Goal: Information Seeking & Learning: Learn about a topic

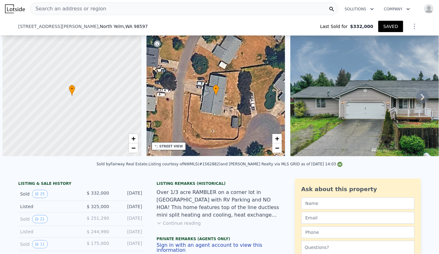
scroll to position [0, 3]
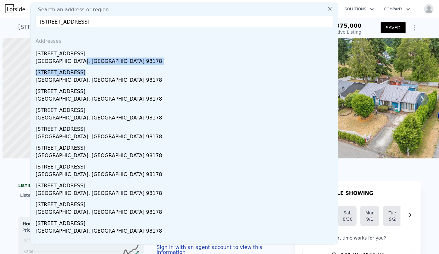
scroll to position [0, 3]
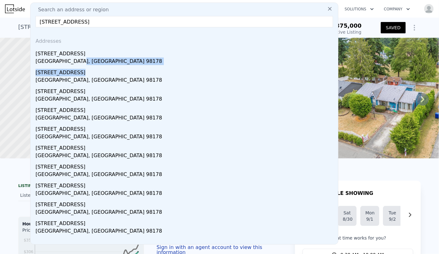
click at [327, 8] on icon at bounding box center [330, 9] width 6 height 6
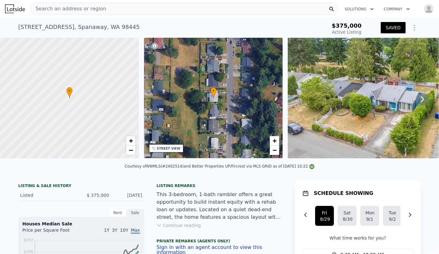
click at [72, 6] on span "Search an address or region" at bounding box center [69, 9] width 76 height 8
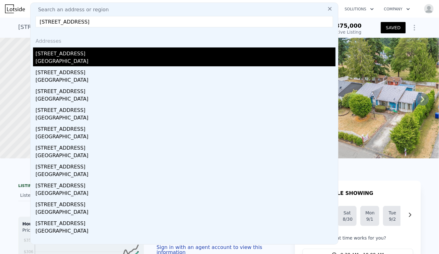
type input "31119 5th Avenue S, Federal Way, WA 98003"
click at [97, 53] on div "31119 5th Ave S" at bounding box center [186, 53] width 300 height 10
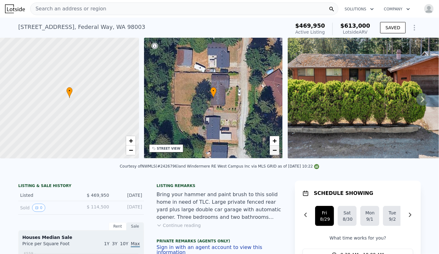
click at [274, 152] on span "−" at bounding box center [275, 150] width 4 height 8
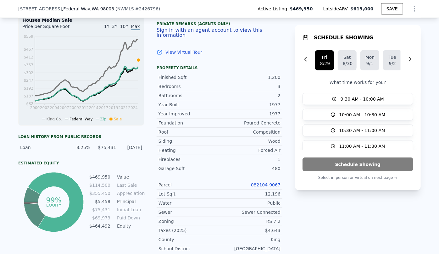
scroll to position [227, 0]
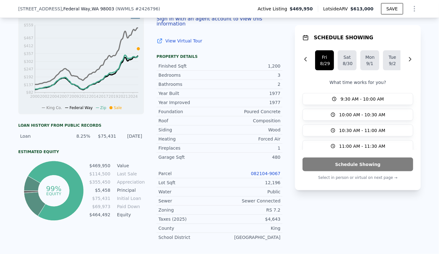
click at [272, 174] on link "082104-9067" at bounding box center [266, 173] width 30 height 5
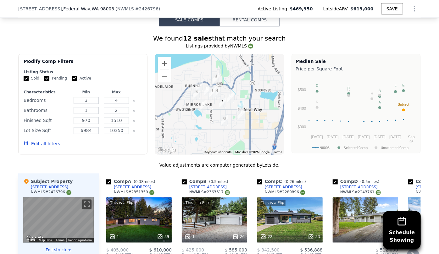
scroll to position [569, 0]
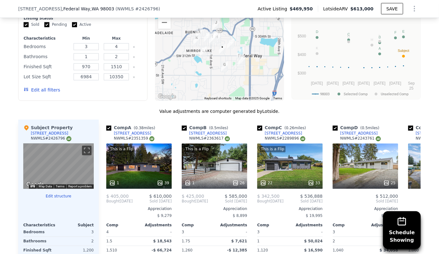
click at [49, 92] on button "Edit all filters" at bounding box center [42, 90] width 36 height 6
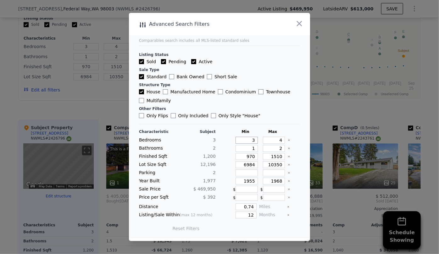
click at [253, 143] on input "3" at bounding box center [247, 140] width 22 height 7
type input "3"
click at [277, 144] on div "Characteristic Subject Min Max Bedrooms 3 3 4 Bathrooms 2 1 2 Finished Sqft 1,2…" at bounding box center [219, 183] width 161 height 108
drag, startPoint x: 279, startPoint y: 141, endPoint x: 262, endPoint y: 140, distance: 16.4
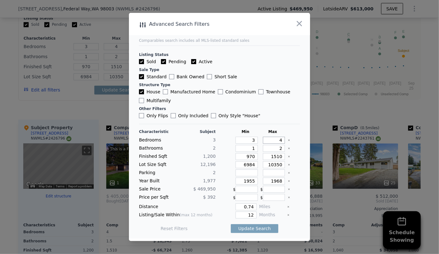
click at [263, 140] on input "4" at bounding box center [274, 140] width 22 height 7
type input "3"
drag, startPoint x: 278, startPoint y: 148, endPoint x: 271, endPoint y: 149, distance: 7.6
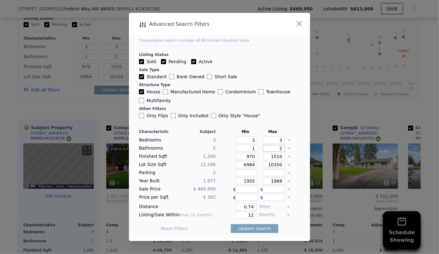
click at [271, 149] on input "2" at bounding box center [274, 148] width 22 height 7
drag, startPoint x: 251, startPoint y: 140, endPoint x: 242, endPoint y: 140, distance: 8.8
click at [242, 140] on input "3" at bounding box center [247, 140] width 22 height 7
type input "2"
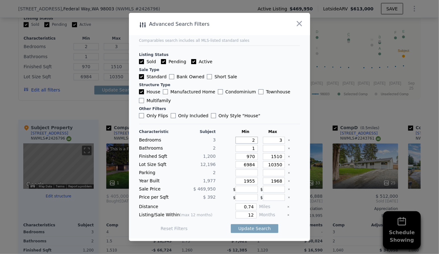
type input "2"
drag, startPoint x: 247, startPoint y: 158, endPoint x: 233, endPoint y: 159, distance: 14.2
click at [236, 159] on input "970" at bounding box center [247, 156] width 22 height 7
click at [275, 156] on input "1510" at bounding box center [274, 156] width 22 height 7
type input "150"
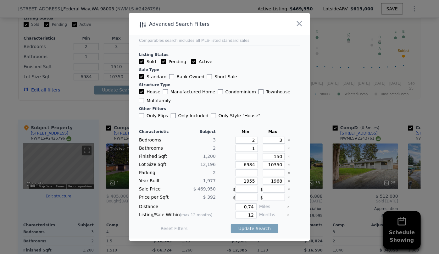
type input "150"
type input "10"
type input "140"
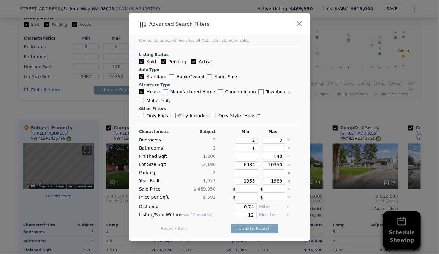
type input "1400"
drag, startPoint x: 250, startPoint y: 163, endPoint x: 236, endPoint y: 165, distance: 14.7
click at [236, 165] on input "6984" at bounding box center [247, 164] width 22 height 7
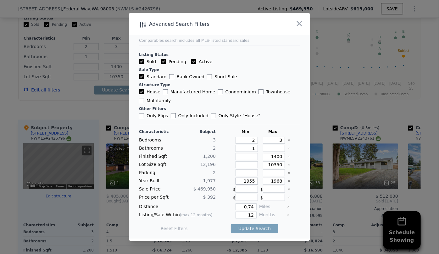
drag, startPoint x: 253, startPoint y: 179, endPoint x: 210, endPoint y: 179, distance: 42.2
click at [215, 180] on div "Year Built 1,977 1955 1968" at bounding box center [219, 181] width 161 height 7
type input "0"
click at [275, 182] on input "1968" at bounding box center [274, 181] width 22 height 7
type input "1988"
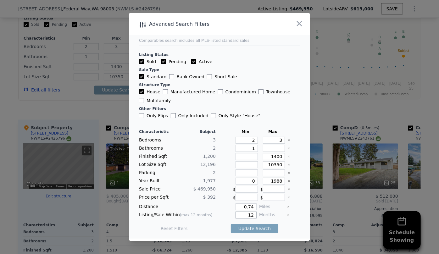
drag, startPoint x: 252, startPoint y: 216, endPoint x: 223, endPoint y: 217, distance: 28.6
click at [223, 217] on div "12" at bounding box center [237, 215] width 38 height 7
type input "6"
click at [239, 231] on button "Update Search" at bounding box center [255, 228] width 48 height 9
checkbox input "false"
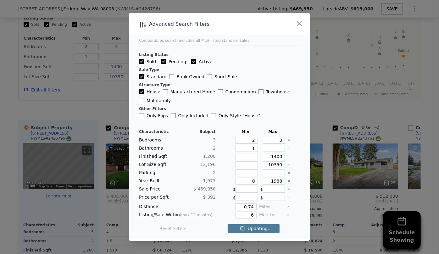
checkbox input "false"
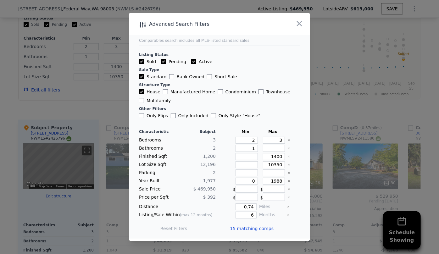
click at [240, 226] on span "15 matching comps" at bounding box center [252, 229] width 44 height 6
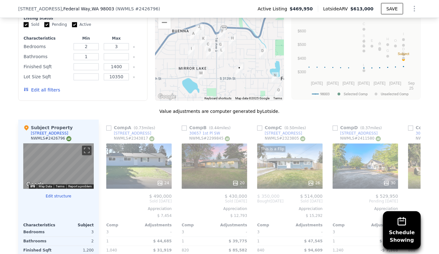
drag, startPoint x: 220, startPoint y: 57, endPoint x: 236, endPoint y: 75, distance: 23.6
click at [236, 75] on img "31119 5th Ave S" at bounding box center [239, 70] width 12 height 16
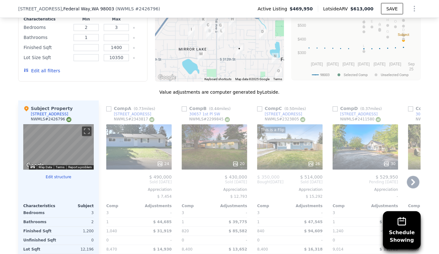
scroll to position [598, 0]
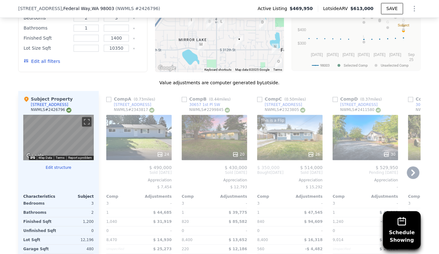
click at [281, 139] on div "This is a Flip 26" at bounding box center [289, 137] width 65 height 45
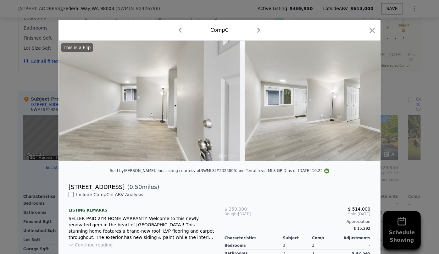
scroll to position [0, 985]
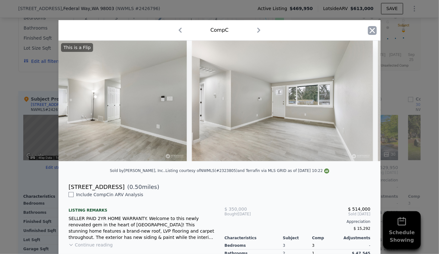
click at [373, 28] on icon "button" at bounding box center [372, 30] width 9 height 9
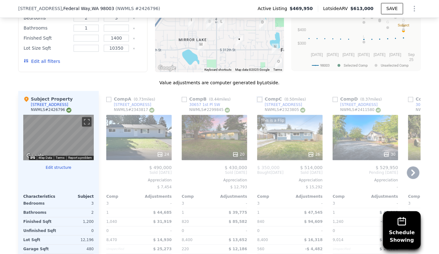
click at [260, 98] on input "checkbox" at bounding box center [259, 99] width 5 height 5
checkbox input "true"
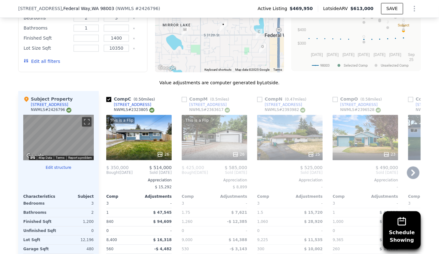
click at [211, 143] on div "This is a Flip 26" at bounding box center [214, 137] width 65 height 45
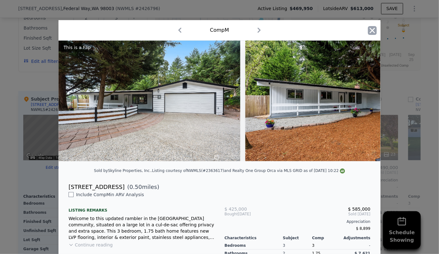
click at [370, 29] on icon "button" at bounding box center [372, 30] width 9 height 9
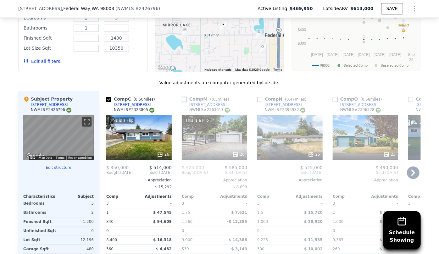
click at [185, 99] on input "checkbox" at bounding box center [184, 99] width 5 height 5
checkbox input "true"
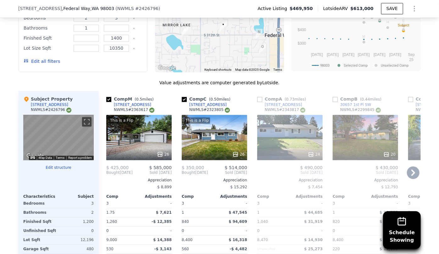
click at [410, 176] on icon at bounding box center [413, 173] width 13 height 13
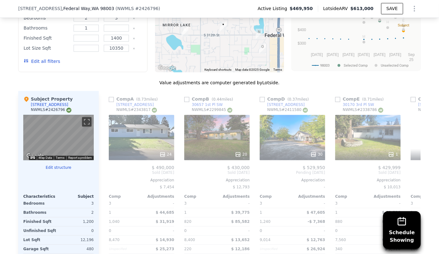
scroll to position [0, 151]
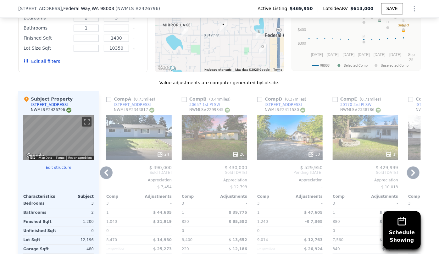
click at [277, 137] on div "30" at bounding box center [289, 137] width 65 height 45
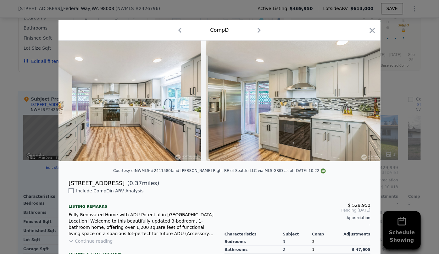
scroll to position [0, 997]
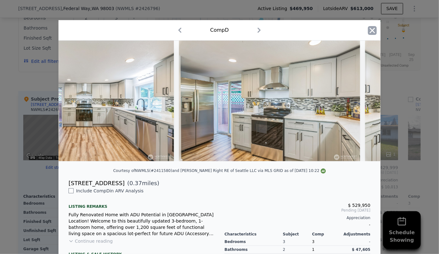
click at [368, 33] on icon "button" at bounding box center [372, 30] width 9 height 9
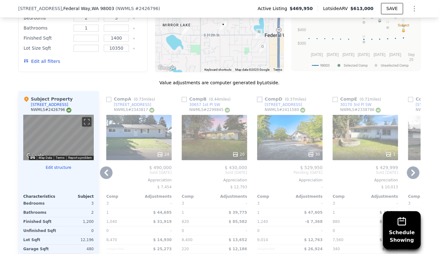
click at [257, 98] on input "checkbox" at bounding box center [259, 99] width 5 height 5
checkbox input "true"
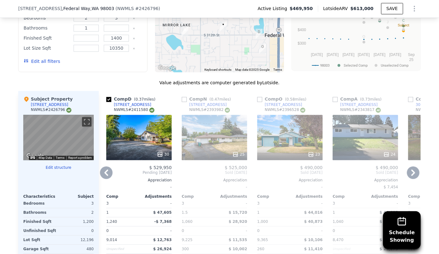
click at [414, 170] on icon at bounding box center [413, 173] width 13 height 13
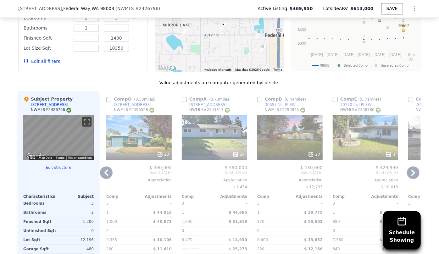
click at [414, 170] on icon at bounding box center [413, 173] width 13 height 13
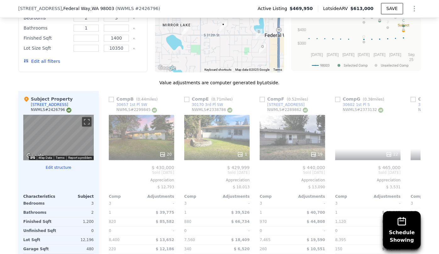
scroll to position [0, 453]
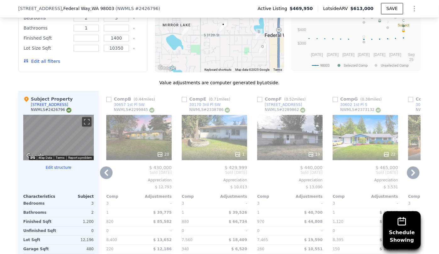
click at [414, 170] on icon at bounding box center [413, 173] width 13 height 13
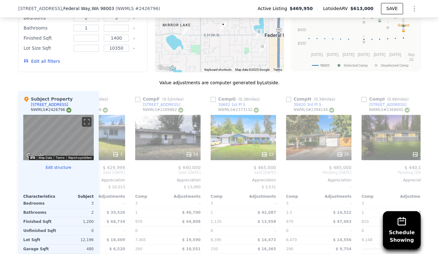
scroll to position [0, 604]
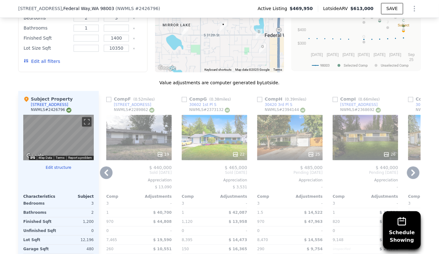
click at [414, 170] on icon at bounding box center [413, 173] width 13 height 13
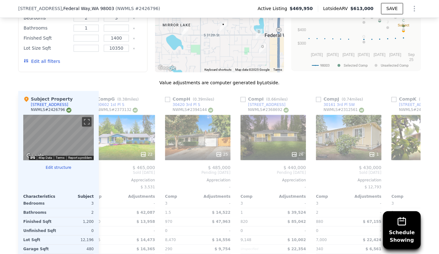
scroll to position [0, 755]
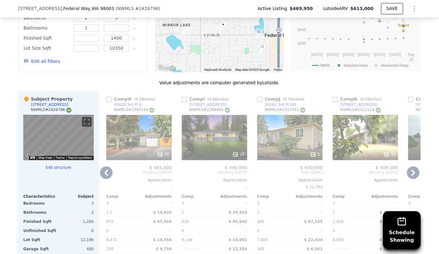
click at [412, 171] on icon at bounding box center [414, 173] width 4 height 6
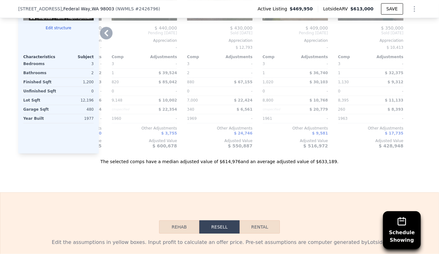
scroll to position [741, 0]
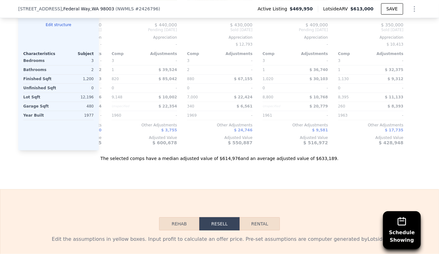
click at [352, 154] on div "The selected comps have a median adjusted value of $614,976 and an average adju…" at bounding box center [219, 155] width 403 height 11
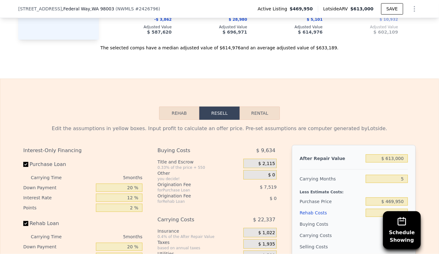
scroll to position [856, 0]
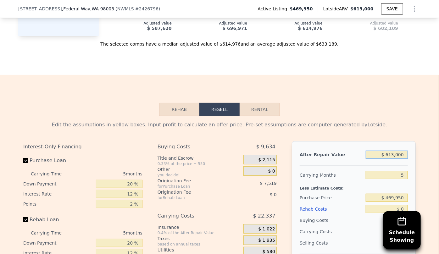
click at [393, 158] on input "$ 613,000" at bounding box center [387, 155] width 42 height 8
type input "$ 000"
type input "-$ 501,449"
type input "$ 5,000"
type input "-$ 496,813"
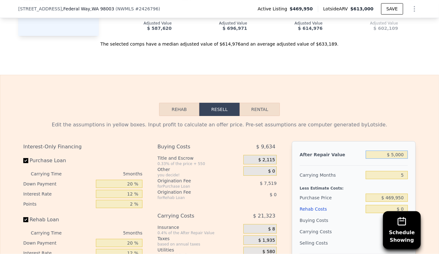
type input "$ 58,000"
type input "-$ 447,671"
type input "$ 5,800,000"
type input "$ 4,876,330"
type input "$ 580,000"
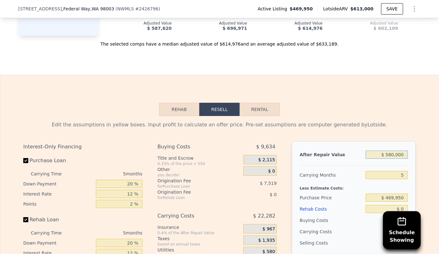
type input "$ 36,329"
type input "$ 580,000"
click at [399, 108] on div "Rehab Resell Rental Edit the assumptions in yellow boxes. Input profit to calcu…" at bounding box center [219, 226] width 439 height 303
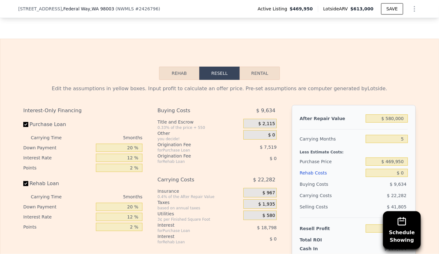
scroll to position [941, 0]
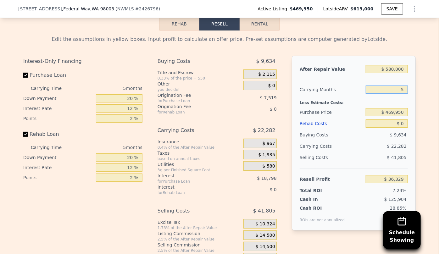
click at [405, 92] on input "5" at bounding box center [387, 90] width 42 height 8
type input "6"
type input "$ 31,873"
type input "6"
click at [315, 127] on div "Rehab Costs" at bounding box center [332, 123] width 64 height 11
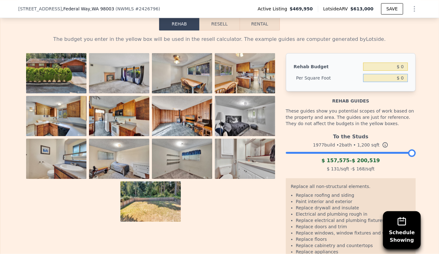
click at [400, 79] on input "$ 0" at bounding box center [385, 78] width 45 height 8
type input "$ 80"
click at [365, 63] on div "Rehab Budget $ 0 Per Square Foot $ 80" at bounding box center [351, 72] width 130 height 38
type input "$ 96,000"
click at [231, 28] on button "Resell" at bounding box center [219, 23] width 40 height 13
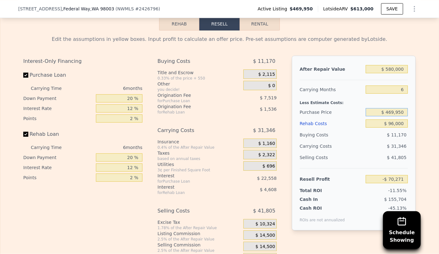
click at [393, 116] on input "$ 469,950" at bounding box center [387, 112] width 42 height 8
type input "$ 400,950"
click at [367, 150] on div "$ 31,346" at bounding box center [375, 146] width 66 height 11
type input "$ 3,375"
click at [391, 115] on input "$ 400,950" at bounding box center [387, 112] width 42 height 8
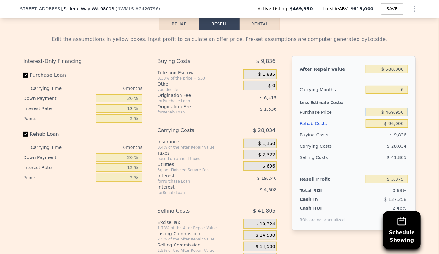
type input "$ 469,950"
click at [371, 143] on div "$ 28,034" at bounding box center [375, 146] width 66 height 11
type input "-$ 70,271"
click at [393, 128] on input "$ 96,000" at bounding box center [387, 124] width 42 height 8
type input "$ 9,000"
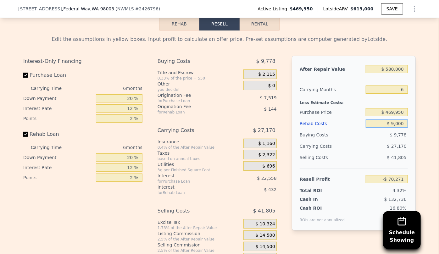
type input "$ 22,297"
type input "$ 000"
type input "$ 31,873"
type input "$ 8,000"
type input "$ 23,361"
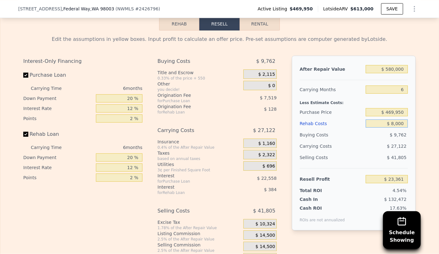
type input "$ 80,000"
type input "-$ 53,247"
type input "$ 80,000"
click at [378, 167] on div "Selling Costs $ 41,805" at bounding box center [354, 160] width 108 height 16
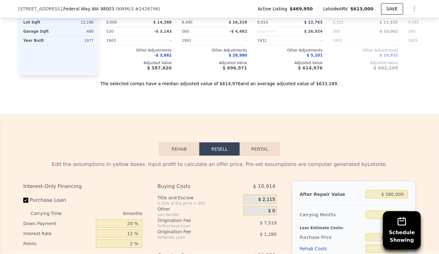
scroll to position [770, 0]
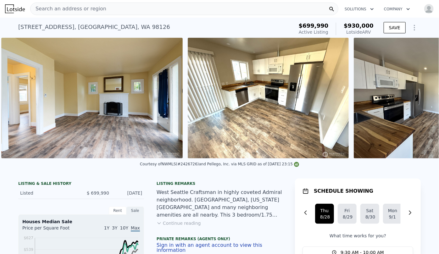
scroll to position [0, 640]
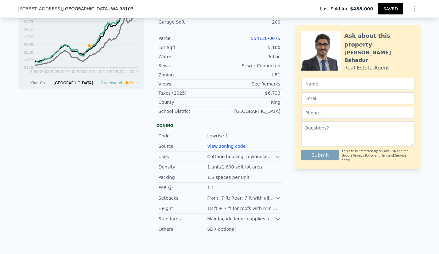
scroll to position [143, 0]
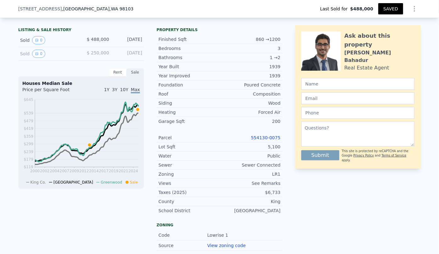
click at [414, 6] on icon "Show Options" at bounding box center [414, 8] width 1 height 5
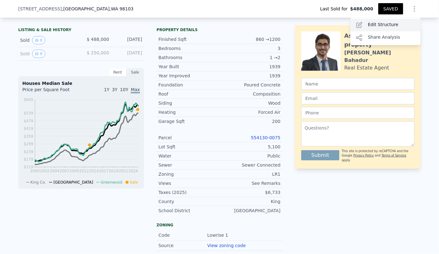
click at [396, 26] on div "Edit Structure" at bounding box center [385, 25] width 70 height 13
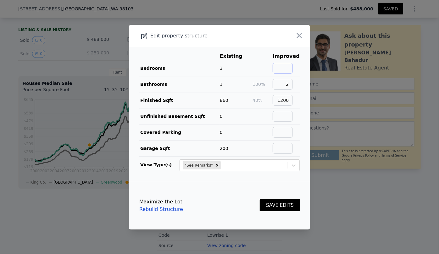
click at [280, 63] on input "text" at bounding box center [283, 68] width 20 height 11
type input "2"
click at [292, 101] on input "1200" at bounding box center [283, 100] width 20 height 11
type input "1"
type input "860"
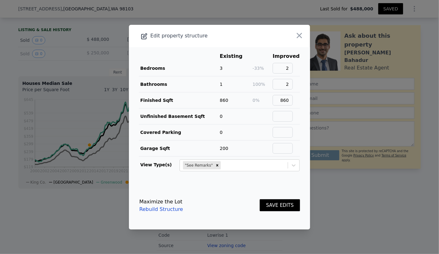
click at [291, 210] on button "SAVE EDITS" at bounding box center [280, 205] width 40 height 12
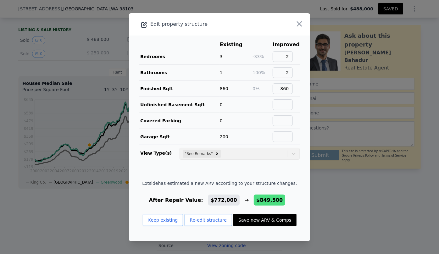
click at [267, 219] on button "Save new ARV & Comps" at bounding box center [264, 220] width 63 height 12
type input "1"
type input "2"
type input "0.75"
type input "1"
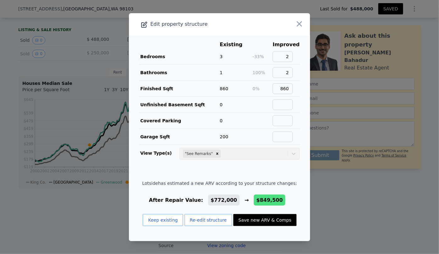
type input "681"
type input "970"
type input "5100"
type input "5125"
type input "$ 849,500"
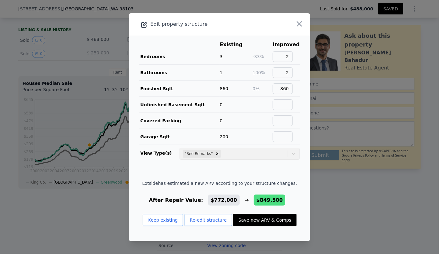
type input "$ 182,637"
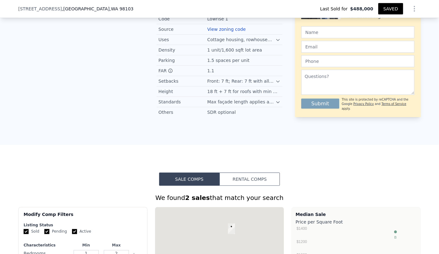
scroll to position [457, 0]
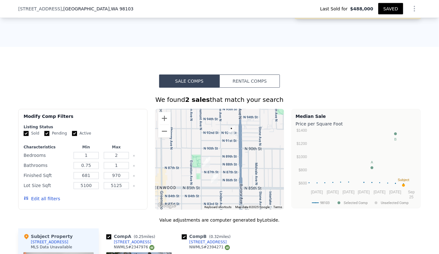
click at [47, 202] on button "Edit all filters" at bounding box center [42, 199] width 36 height 6
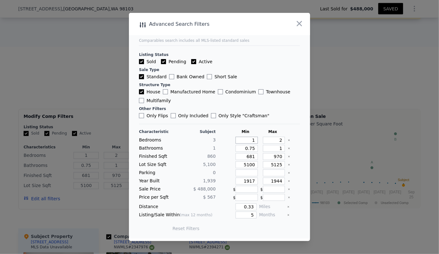
drag, startPoint x: 252, startPoint y: 140, endPoint x: 238, endPoint y: 139, distance: 13.2
click at [239, 139] on input "1" at bounding box center [247, 140] width 22 height 7
type input "2"
type input "1"
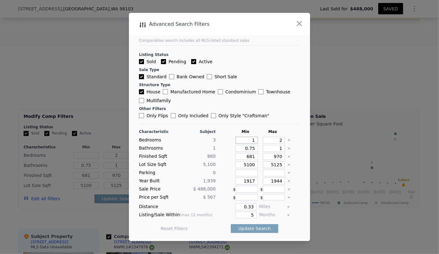
type input "1"
drag, startPoint x: 278, startPoint y: 150, endPoint x: 272, endPoint y: 150, distance: 5.7
click at [272, 150] on input "1" at bounding box center [274, 148] width 22 height 7
drag, startPoint x: 252, startPoint y: 157, endPoint x: 215, endPoint y: 160, distance: 36.6
click at [215, 160] on div "Characteristic Subject Min Max Bedrooms 3 1 2 Bathrooms 1 0.75 Finished Sqft 86…" at bounding box center [219, 183] width 161 height 108
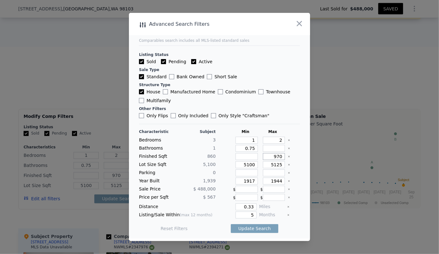
drag, startPoint x: 278, startPoint y: 157, endPoint x: 260, endPoint y: 154, distance: 18.8
click at [263, 154] on input "970" at bounding box center [274, 156] width 22 height 7
type input "1"
type input "11"
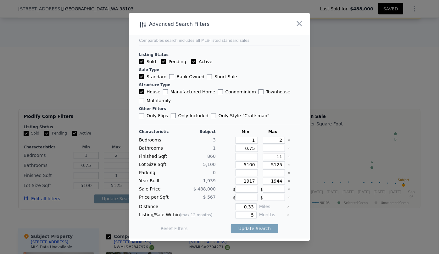
type input "11"
type input "110"
type input "1100"
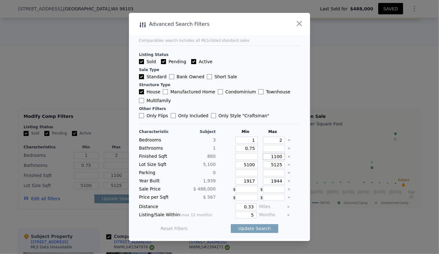
type input "1100"
drag, startPoint x: 253, startPoint y: 167, endPoint x: 238, endPoint y: 165, distance: 14.3
click at [239, 165] on input "5100" at bounding box center [247, 164] width 22 height 7
click at [271, 167] on input "5125" at bounding box center [274, 164] width 22 height 7
type input "125"
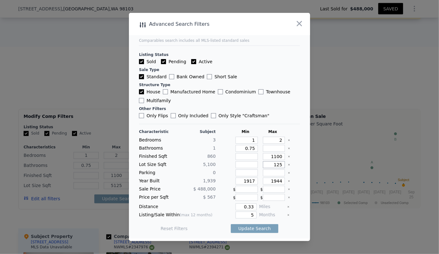
type input "125"
type input "7125"
drag, startPoint x: 254, startPoint y: 181, endPoint x: 216, endPoint y: 178, distance: 38.2
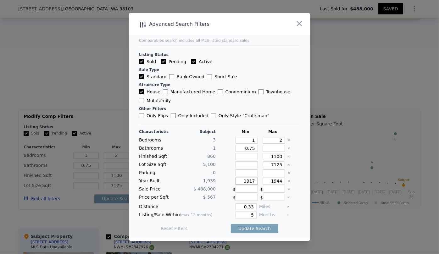
click at [216, 178] on div "Year Built 1,939 1917 1944" at bounding box center [219, 181] width 161 height 7
click at [276, 181] on input "1944" at bounding box center [274, 181] width 22 height 7
type input "1984"
drag, startPoint x: 252, startPoint y: 213, endPoint x: 240, endPoint y: 215, distance: 11.8
click at [242, 215] on input "5" at bounding box center [246, 215] width 21 height 7
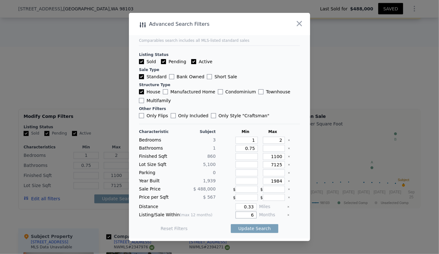
type input "6"
click at [252, 207] on input "0.33" at bounding box center [246, 207] width 21 height 7
type input "0.5"
click at [250, 225] on button "Update Search" at bounding box center [255, 228] width 48 height 9
checkbox input "false"
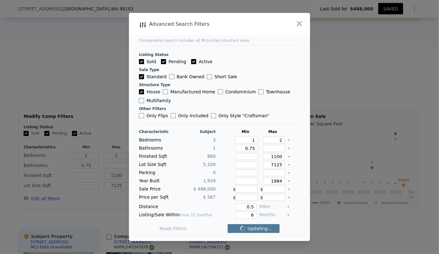
checkbox input "false"
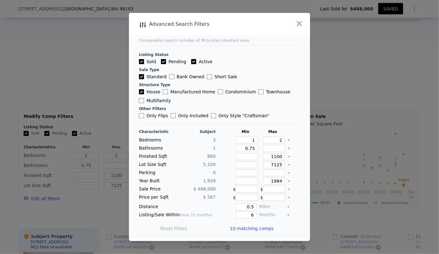
click at [250, 226] on span "10 matching comps" at bounding box center [252, 229] width 44 height 6
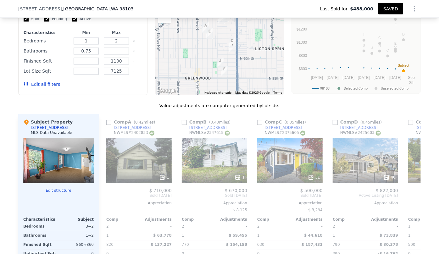
scroll to position [601, 0]
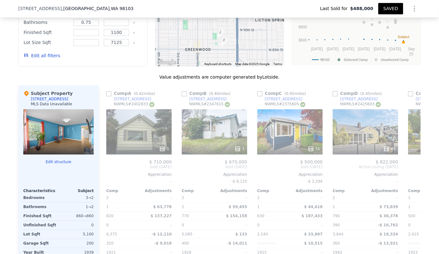
click at [214, 141] on div "1" at bounding box center [214, 131] width 65 height 45
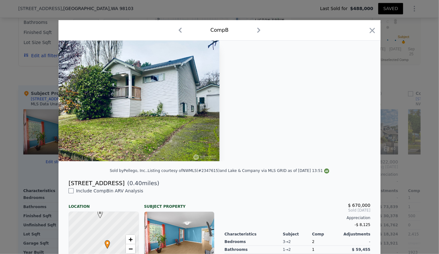
click at [363, 30] on div "Comp B" at bounding box center [220, 30] width 312 height 10
click at [375, 32] on div "Comp B" at bounding box center [220, 30] width 322 height 20
click at [368, 31] on icon "button" at bounding box center [372, 30] width 9 height 9
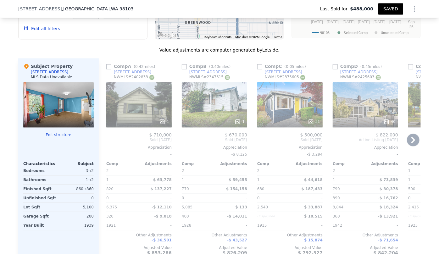
scroll to position [629, 0]
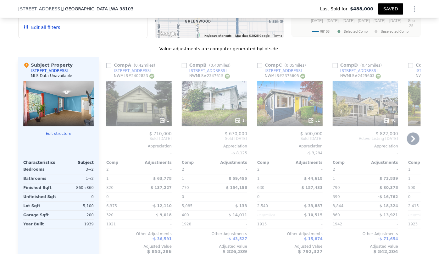
click at [290, 110] on div "31" at bounding box center [289, 103] width 65 height 45
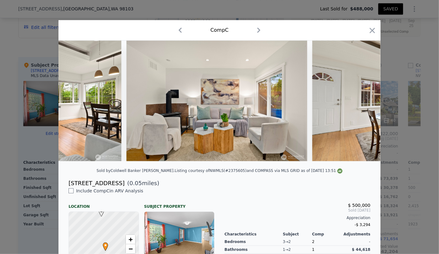
scroll to position [0, 1499]
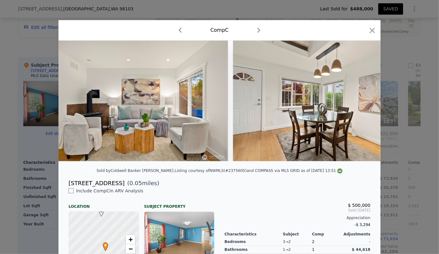
click at [360, 32] on div "Comp C" at bounding box center [220, 30] width 312 height 10
click at [368, 31] on icon "button" at bounding box center [372, 30] width 9 height 9
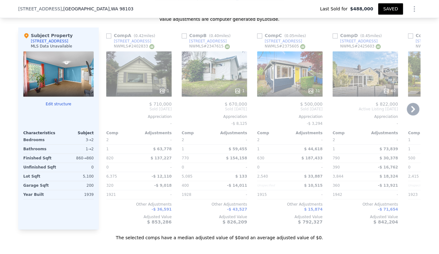
scroll to position [658, 0]
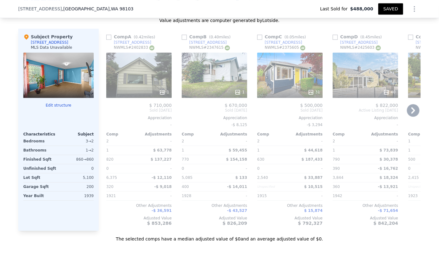
click at [411, 117] on icon at bounding box center [413, 110] width 13 height 13
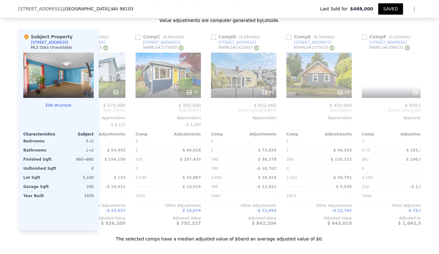
scroll to position [0, 151]
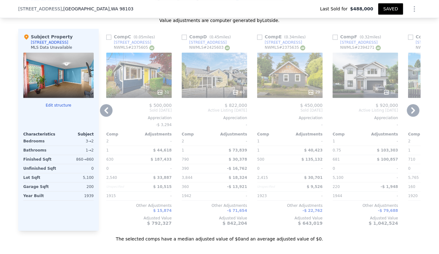
click at [229, 84] on div "40" at bounding box center [214, 75] width 65 height 45
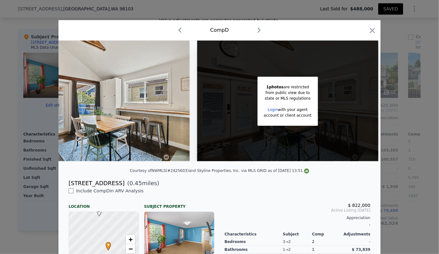
scroll to position [111, 0]
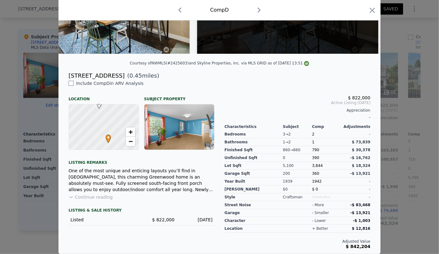
click at [97, 198] on button "Continue reading" at bounding box center [91, 197] width 44 height 6
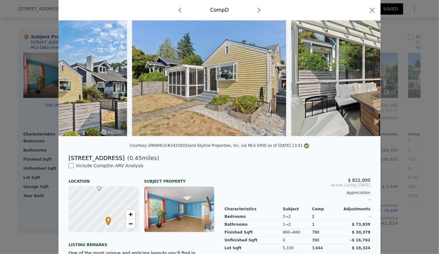
scroll to position [0, 0]
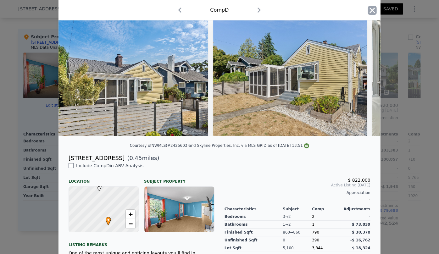
click at [370, 9] on icon "button" at bounding box center [372, 10] width 5 height 5
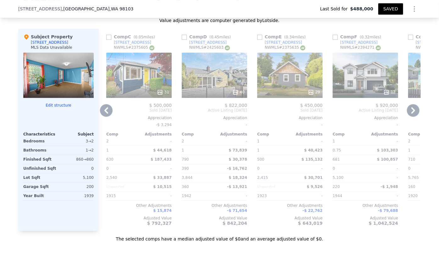
click at [412, 116] on icon at bounding box center [413, 110] width 13 height 13
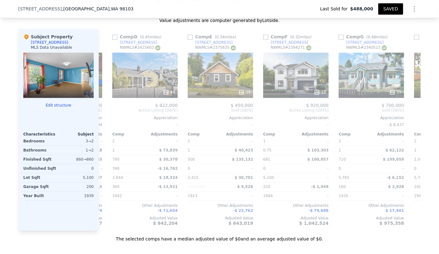
scroll to position [0, 302]
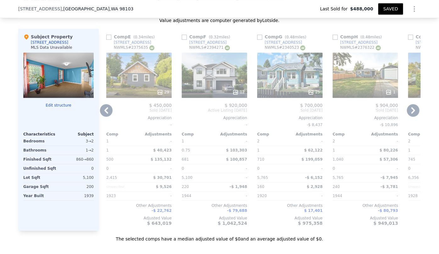
click at [290, 87] on div "25" at bounding box center [289, 75] width 65 height 45
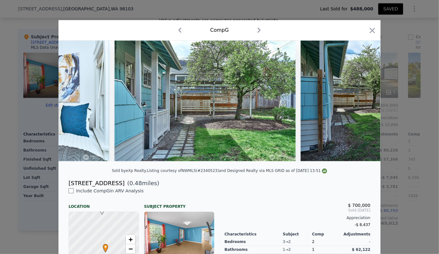
scroll to position [0, 3363]
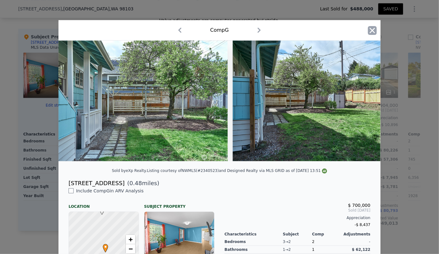
click at [368, 31] on icon "button" at bounding box center [372, 30] width 9 height 9
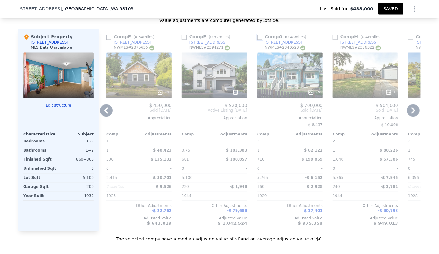
click at [257, 40] on input "checkbox" at bounding box center [259, 37] width 5 height 5
checkbox input "true"
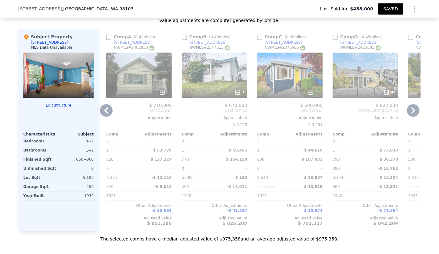
click at [412, 110] on icon at bounding box center [414, 110] width 4 height 6
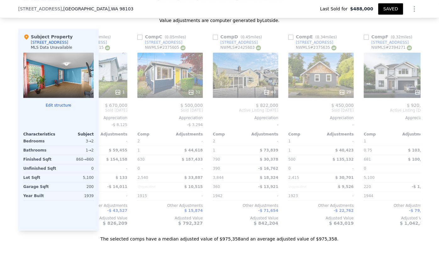
scroll to position [0, 448]
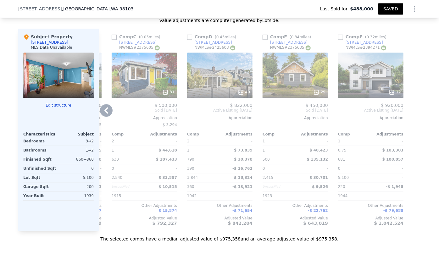
click at [104, 112] on icon at bounding box center [106, 110] width 4 height 6
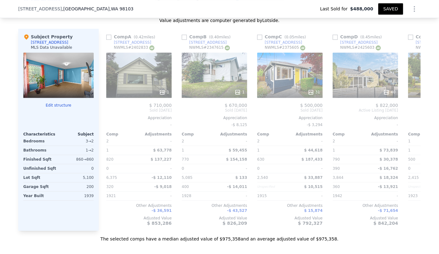
scroll to position [0, 297]
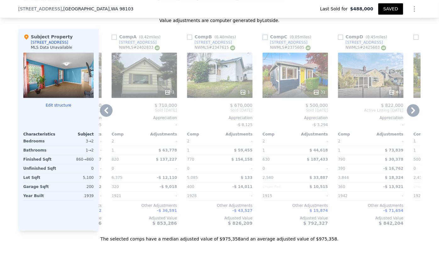
click at [263, 40] on input "checkbox" at bounding box center [265, 37] width 5 height 5
checkbox input "true"
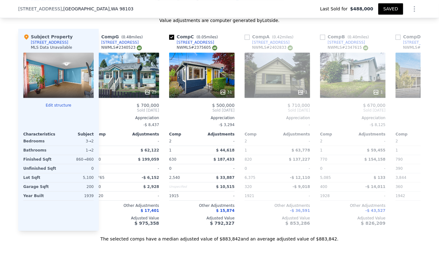
scroll to position [0, 0]
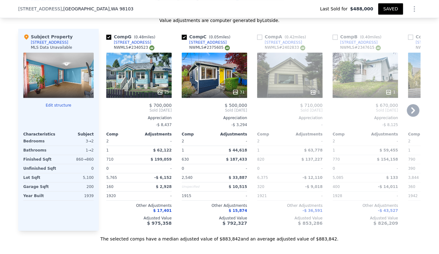
click at [277, 75] on div "1" at bounding box center [289, 75] width 65 height 45
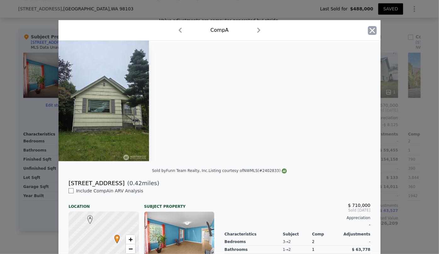
click at [369, 32] on icon "button" at bounding box center [372, 30] width 9 height 9
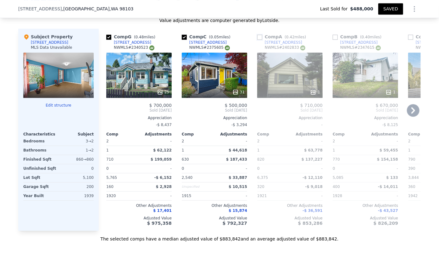
click at [257, 40] on input "checkbox" at bounding box center [259, 37] width 5 height 5
checkbox input "true"
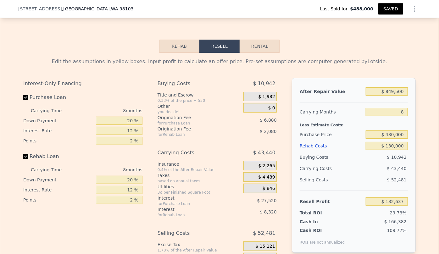
scroll to position [915, 0]
click at [396, 96] on input "$ 849,500" at bounding box center [387, 92] width 42 height 8
type input "$ 00"
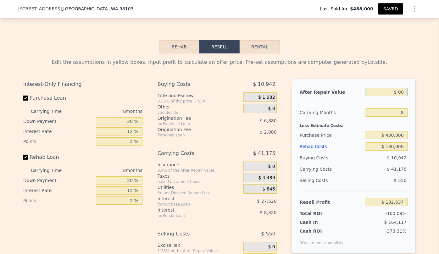
type input "-$ 612,667"
type input "$ 700"
type input "-$ 612,012"
type input "$ 70,000"
type input "-$ 547,133"
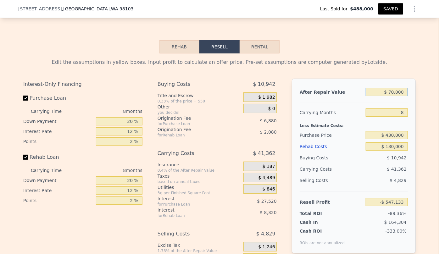
type input "$ 700,000"
type input "$ 42,675"
type input "$ 700,000"
click at [408, 66] on div "Edit the assumptions in yellow boxes. Input profit to calculate an offer price.…" at bounding box center [219, 63] width 393 height 8
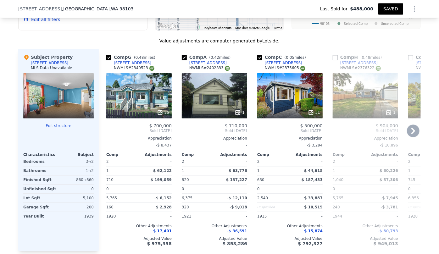
scroll to position [601, 0]
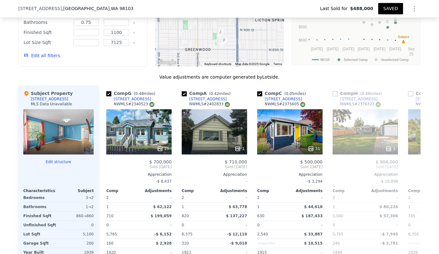
click at [48, 59] on button "Edit all filters" at bounding box center [42, 56] width 36 height 6
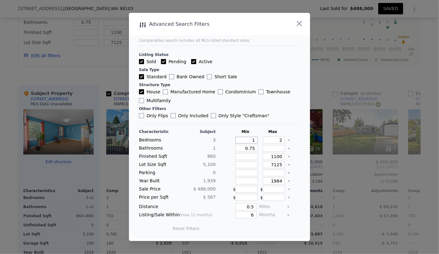
drag, startPoint x: 252, startPoint y: 140, endPoint x: 236, endPoint y: 142, distance: 15.8
click at [236, 142] on input "1" at bounding box center [247, 140] width 22 height 7
type input "2"
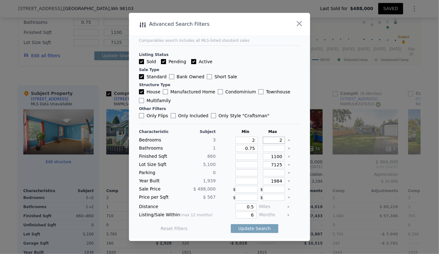
drag, startPoint x: 278, startPoint y: 138, endPoint x: 259, endPoint y: 139, distance: 19.2
click at [263, 139] on input "2" at bounding box center [274, 140] width 22 height 7
type input "3"
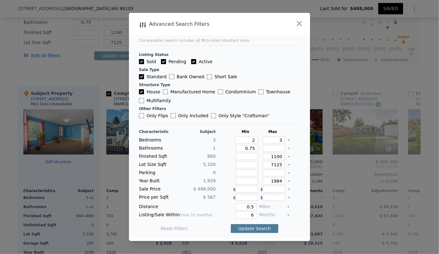
click at [246, 229] on button "Update Search" at bounding box center [255, 228] width 48 height 9
checkbox input "false"
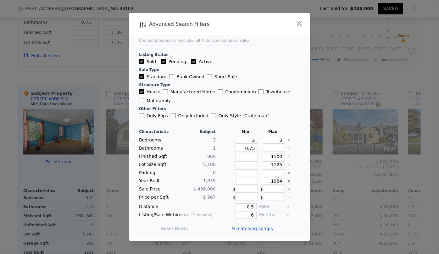
click at [249, 230] on span "9 matching comps" at bounding box center [252, 229] width 41 height 6
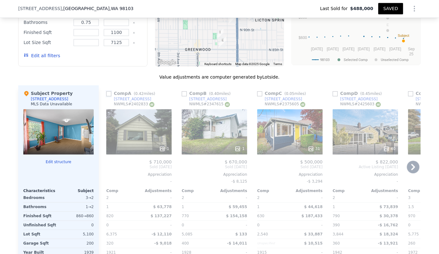
click at [106, 97] on input "checkbox" at bounding box center [108, 94] width 5 height 5
checkbox input "true"
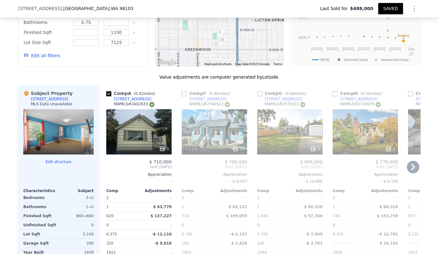
click at [179, 96] on div "Comp F ( 0.48 miles) 916 N 101st St NWMLS # 2340523 25 $ 700,000 Sold May 2025 …" at bounding box center [214, 187] width 70 height 202
click at [297, 135] on div "1" at bounding box center [289, 131] width 65 height 45
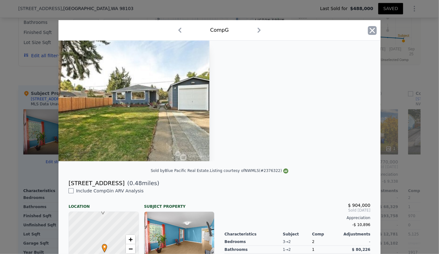
click at [372, 31] on icon "button" at bounding box center [372, 30] width 5 height 5
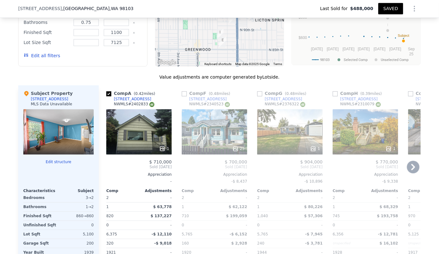
scroll to position [572, 0]
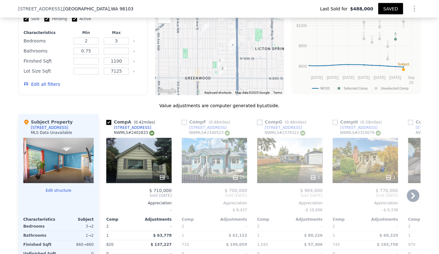
click at [258, 125] on input "checkbox" at bounding box center [259, 122] width 5 height 5
checkbox input "true"
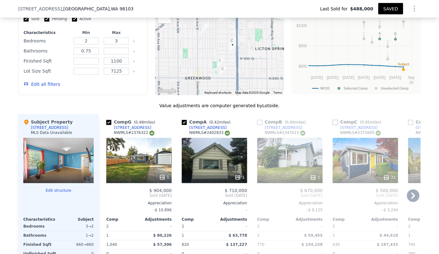
click at [333, 125] on input "checkbox" at bounding box center [335, 122] width 5 height 5
checkbox input "true"
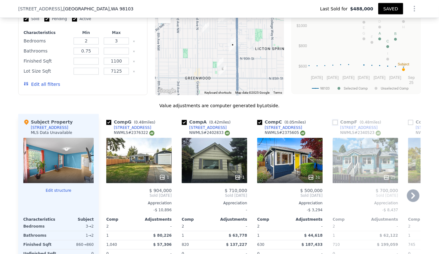
click at [334, 125] on input "checkbox" at bounding box center [335, 122] width 5 height 5
checkbox input "true"
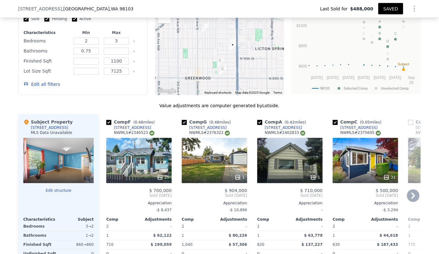
click at [418, 199] on span "Sold Mar 2025" at bounding box center [440, 195] width 65 height 5
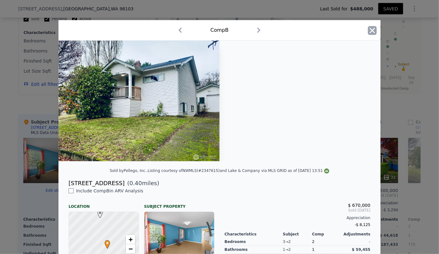
click at [373, 26] on icon "button" at bounding box center [372, 30] width 9 height 9
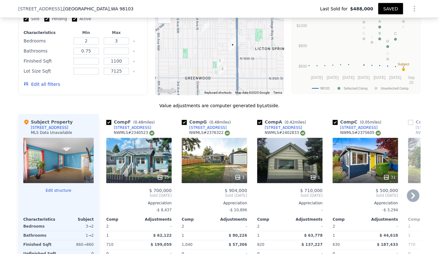
click at [409, 199] on icon at bounding box center [413, 196] width 13 height 13
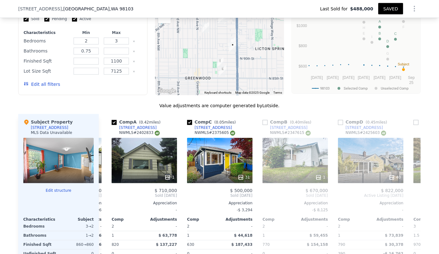
scroll to position [0, 151]
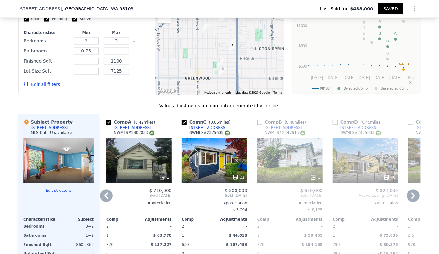
click at [409, 199] on icon at bounding box center [413, 196] width 13 height 13
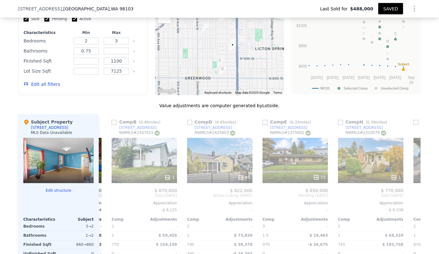
scroll to position [0, 302]
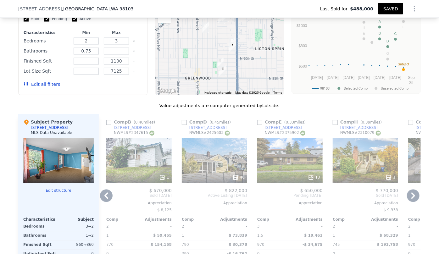
click at [292, 158] on div "13" at bounding box center [289, 160] width 65 height 45
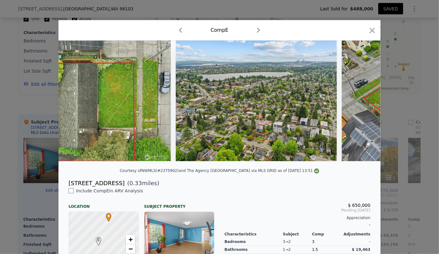
scroll to position [0, 1599]
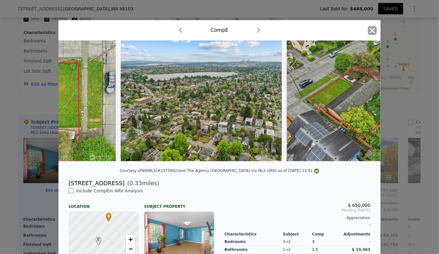
click at [371, 33] on icon "button" at bounding box center [372, 30] width 9 height 9
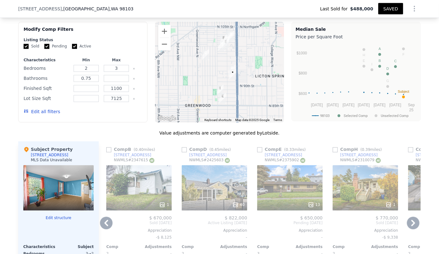
scroll to position [543, 0]
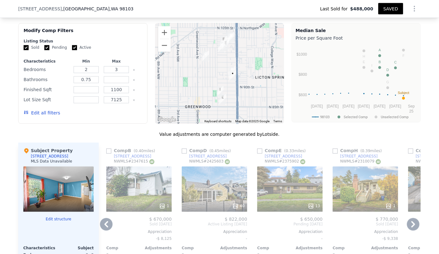
click at [356, 193] on div "1" at bounding box center [365, 189] width 65 height 45
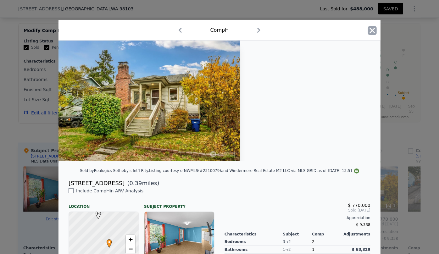
click at [368, 26] on icon "button" at bounding box center [372, 30] width 9 height 9
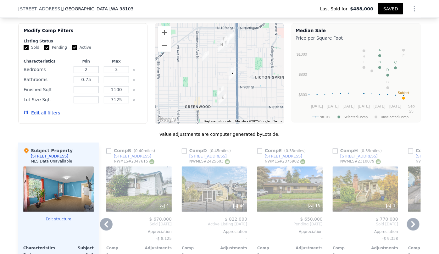
click at [411, 224] on icon at bounding box center [413, 224] width 13 height 13
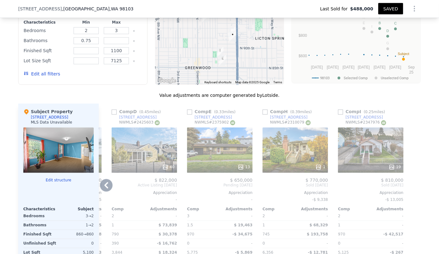
scroll to position [601, 0]
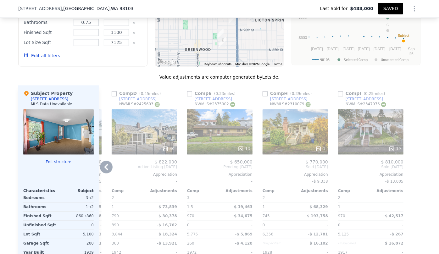
click at [370, 143] on div "19" at bounding box center [370, 131] width 65 height 45
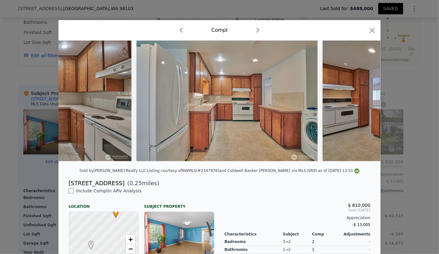
scroll to position [0, 2539]
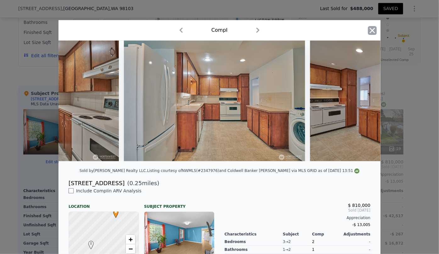
click at [369, 27] on icon "button" at bounding box center [372, 30] width 9 height 9
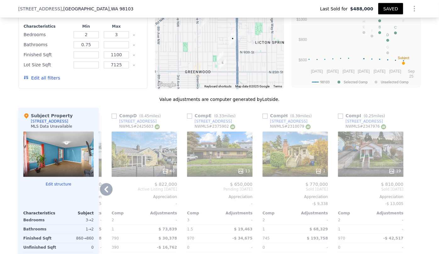
scroll to position [572, 0]
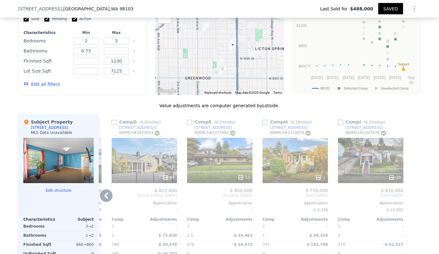
click at [339, 125] on input "checkbox" at bounding box center [340, 122] width 5 height 5
checkbox input "true"
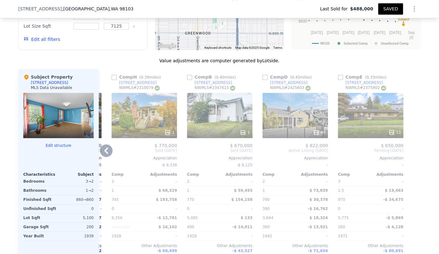
scroll to position [629, 0]
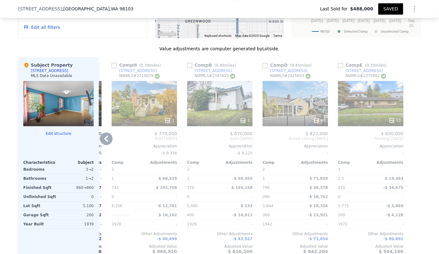
click at [114, 71] on link "[STREET_ADDRESS]" at bounding box center [134, 70] width 45 height 5
click at [112, 68] on input "checkbox" at bounding box center [114, 65] width 5 height 5
checkbox input "true"
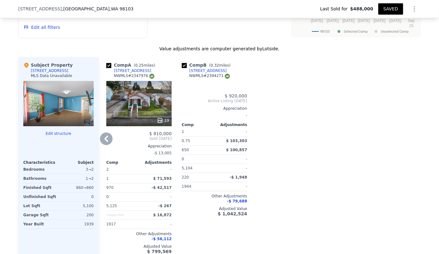
type input "1"
type input "2"
type input "1"
type input "650"
type input "970"
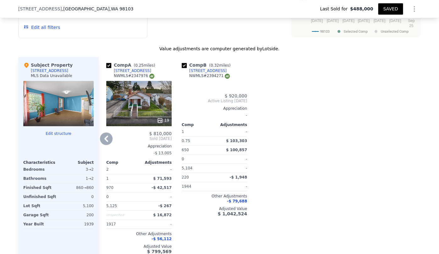
type input "5104"
type input "5125"
type input "$ 849,500"
type input "$ 182,637"
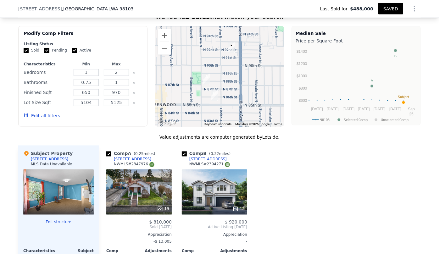
scroll to position [486, 0]
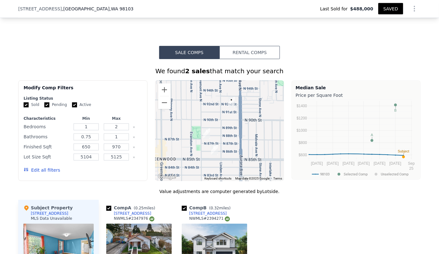
click at [36, 174] on button "Edit all filters" at bounding box center [42, 170] width 36 height 6
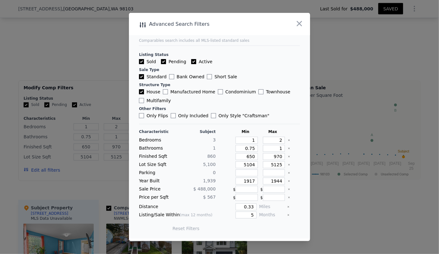
click at [299, 16] on div at bounding box center [292, 24] width 36 height 22
drag, startPoint x: 300, startPoint y: 20, endPoint x: 299, endPoint y: 27, distance: 6.6
click at [300, 20] on icon "button" at bounding box center [299, 23] width 9 height 9
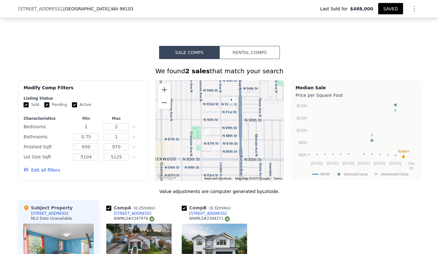
drag, startPoint x: 89, startPoint y: 130, endPoint x: 62, endPoint y: 133, distance: 27.2
click at [62, 132] on div "Bedrooms 1 2" at bounding box center [83, 127] width 119 height 9
type input "2"
drag, startPoint x: 120, startPoint y: 132, endPoint x: 104, endPoint y: 132, distance: 16.0
click at [104, 131] on input "2" at bounding box center [116, 127] width 25 height 7
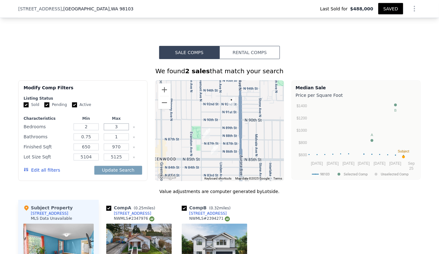
type input "3"
click at [45, 173] on button "Edit all filters" at bounding box center [42, 170] width 36 height 6
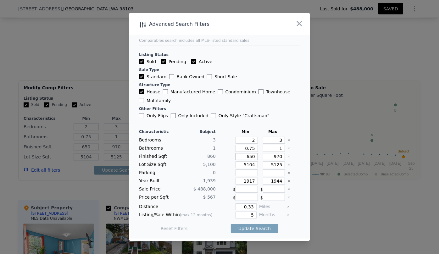
drag, startPoint x: 252, startPoint y: 156, endPoint x: 218, endPoint y: 158, distance: 33.4
click at [218, 158] on div "Finished Sqft 860 650 970" at bounding box center [219, 156] width 161 height 7
drag, startPoint x: 279, startPoint y: 154, endPoint x: 260, endPoint y: 153, distance: 18.9
click at [263, 153] on input "970" at bounding box center [274, 156] width 22 height 7
type input "1"
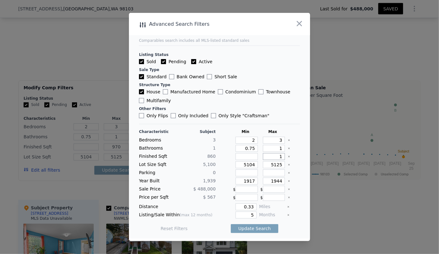
type input "1"
type input "11"
type input "111"
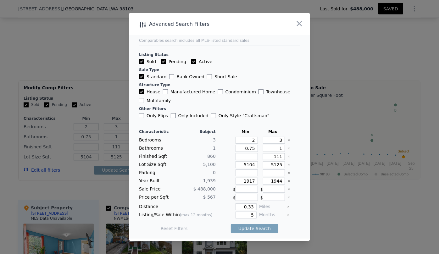
type input "1110"
drag, startPoint x: 254, startPoint y: 165, endPoint x: 233, endPoint y: 164, distance: 20.2
click at [236, 164] on input "5104" at bounding box center [247, 164] width 22 height 7
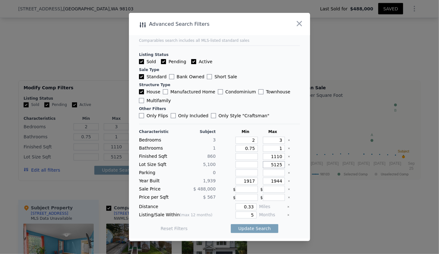
click at [272, 167] on input "5125" at bounding box center [274, 164] width 22 height 7
type input "125"
type input "7125"
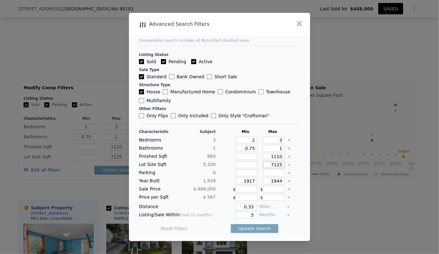
type input "7125"
drag, startPoint x: 279, startPoint y: 147, endPoint x: 251, endPoint y: 149, distance: 27.5
click at [252, 149] on div "Bathrooms 1 0.75 1" at bounding box center [219, 148] width 161 height 7
drag, startPoint x: 251, startPoint y: 180, endPoint x: 219, endPoint y: 179, distance: 32.1
click at [219, 179] on div "Year Built 1,939 1917 1944" at bounding box center [219, 181] width 161 height 7
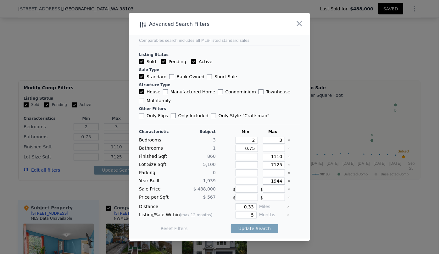
click at [276, 184] on input "1944" at bounding box center [274, 181] width 22 height 7
type input "1984"
drag, startPoint x: 252, startPoint y: 215, endPoint x: 240, endPoint y: 215, distance: 12.0
click at [240, 215] on input "5" at bounding box center [246, 215] width 21 height 7
type input "6"
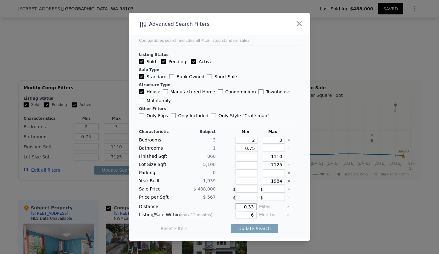
click at [250, 207] on input "0.33" at bounding box center [246, 207] width 21 height 7
type input "5"
type input "0.5"
click at [245, 226] on button "Update Search" at bounding box center [255, 228] width 48 height 9
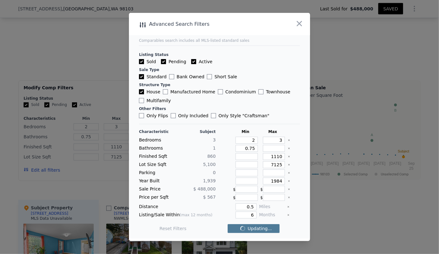
checkbox input "false"
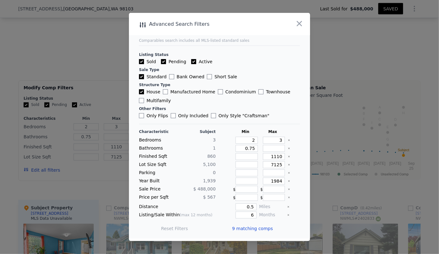
click at [245, 228] on span "9 matching comps" at bounding box center [252, 229] width 41 height 6
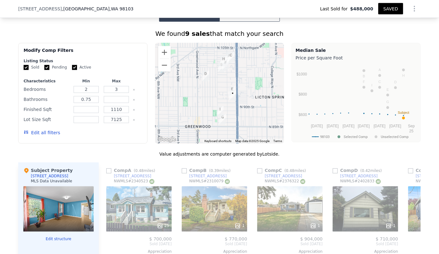
scroll to position [543, 0]
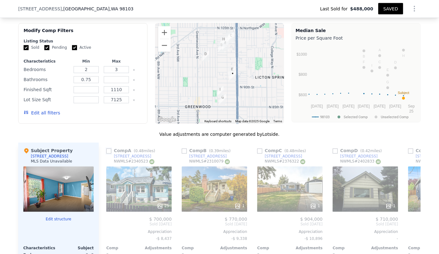
click at [107, 154] on input "checkbox" at bounding box center [108, 151] width 5 height 5
checkbox input "true"
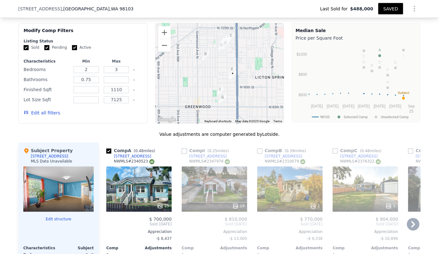
click at [182, 153] on input "checkbox" at bounding box center [184, 151] width 5 height 5
checkbox input "true"
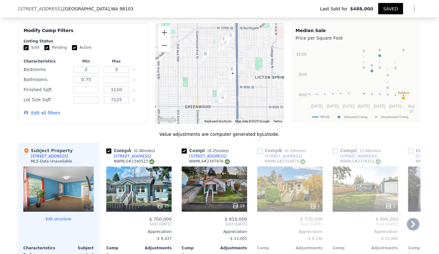
click at [258, 154] on input "checkbox" at bounding box center [259, 151] width 5 height 5
checkbox input "true"
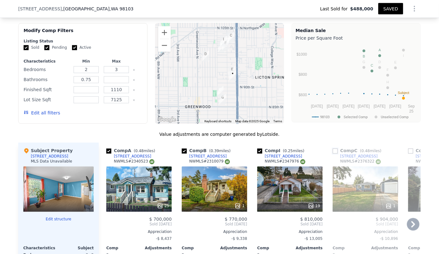
click at [334, 154] on input "checkbox" at bounding box center [335, 151] width 5 height 5
checkbox input "true"
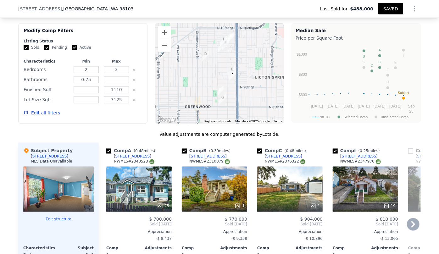
click at [409, 227] on icon at bounding box center [413, 224] width 13 height 13
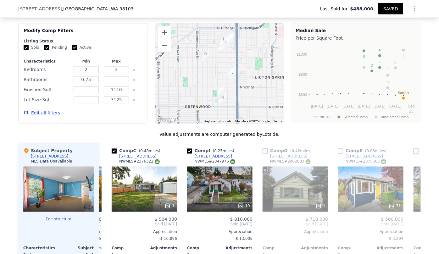
scroll to position [0, 151]
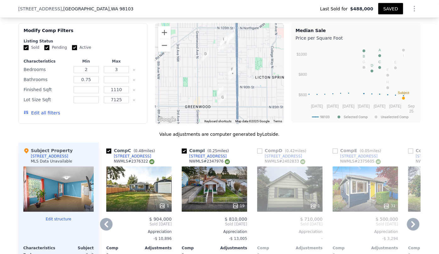
click at [409, 227] on icon at bounding box center [413, 224] width 13 height 13
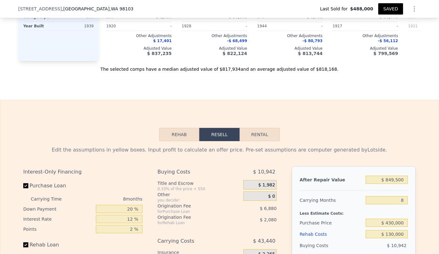
scroll to position [829, 0]
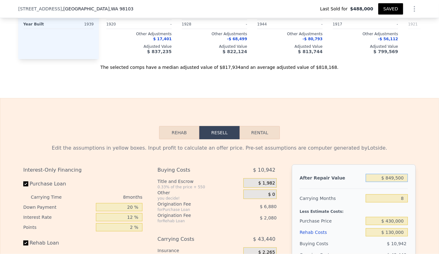
click at [396, 182] on input "$ 849,500" at bounding box center [387, 178] width 42 height 8
type input "$ 00"
type input "-$ 612,667"
type input "$ 700"
type input "-$ 612,012"
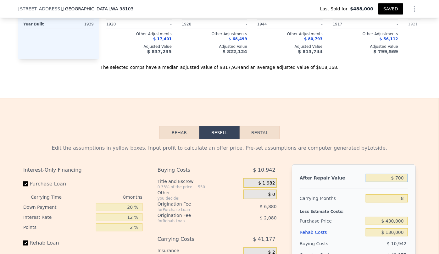
type input "$ 7,500"
type input "-$ 605,647"
type input "$ 700"
type input "-$ 612,012"
type input "$ 7,300"
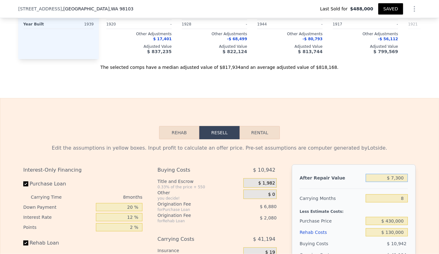
type input "-$ 605,833"
type input "$ 73,000"
type input "-$ 544,324"
type input "$ 730,000"
type input "$ 70,761"
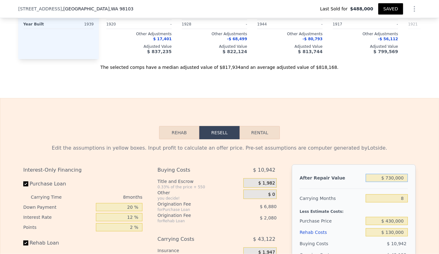
type input "$ 730,000"
click at [371, 147] on div "Edit the assumptions in yellow boxes. Input profit to calculate an offer price.…" at bounding box center [219, 256] width 403 height 234
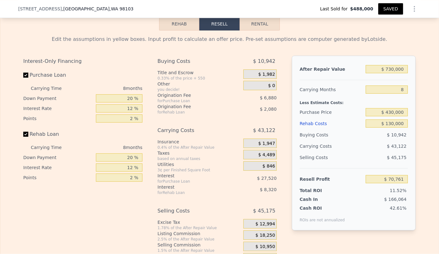
scroll to position [944, 0]
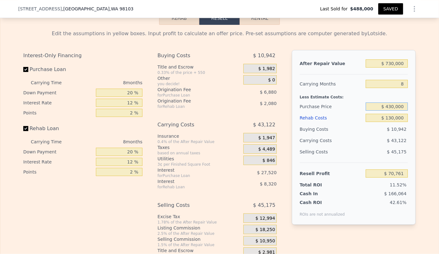
click at [391, 111] on input "$ 430,000" at bounding box center [387, 107] width 42 height 8
type input "$ 400,000"
type input "$ 103,261"
click at [394, 5] on button "SAVED" at bounding box center [390, 8] width 25 height 11
click at [390, 12] on button "SAVED" at bounding box center [390, 8] width 25 height 11
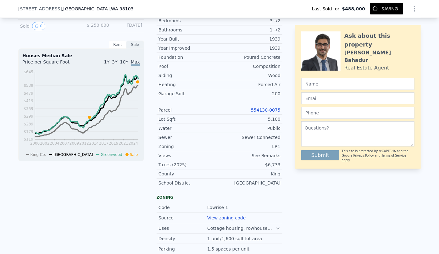
scroll to position [143, 0]
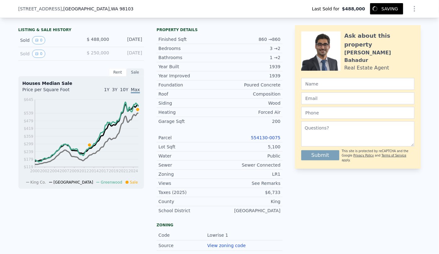
click at [273, 139] on link "554130-0075" at bounding box center [266, 137] width 30 height 5
type input "1"
type input "1.75"
type input "630"
type input "1040"
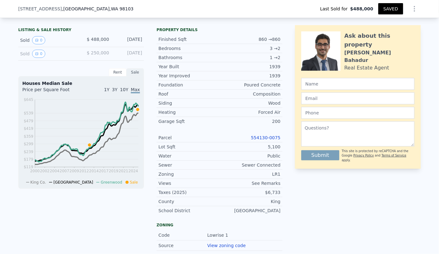
type input "2540"
type input "6375"
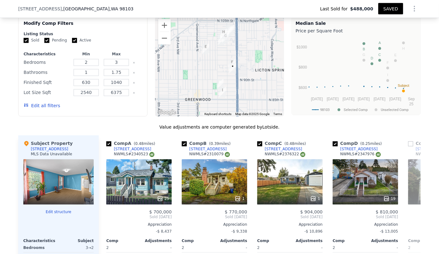
scroll to position [543, 0]
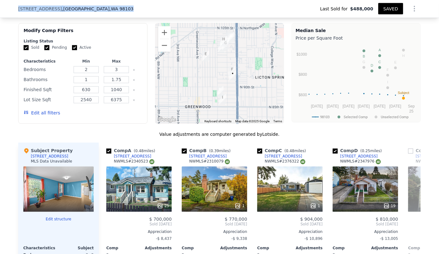
drag, startPoint x: 15, startPoint y: 10, endPoint x: 83, endPoint y: 9, distance: 68.0
click at [83, 9] on div "935 N 92nd St , Seattle , WA 98103 Last Sold for $488,000 SAVED" at bounding box center [219, 9] width 439 height 18
copy div "935 N 92nd St , Seattle , WA 98103"
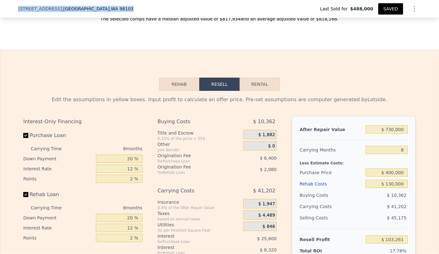
scroll to position [887, 0]
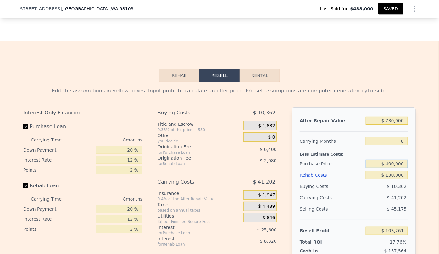
click at [390, 168] on input "$ 400,000" at bounding box center [387, 164] width 42 height 8
type input "$ 450,000"
click at [360, 204] on div "$ 41,202" at bounding box center [375, 197] width 66 height 11
type input "$ 49,094"
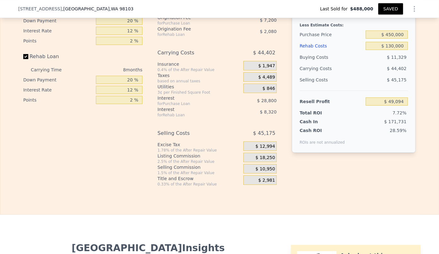
scroll to position [1029, 0]
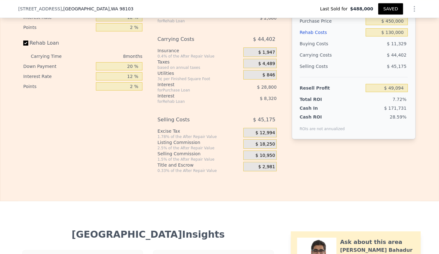
click at [266, 159] on span "$ 10,950" at bounding box center [266, 156] width 20 height 6
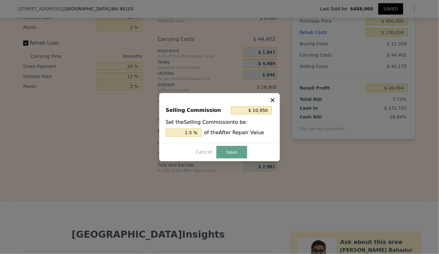
click at [271, 99] on icon at bounding box center [273, 100] width 6 height 6
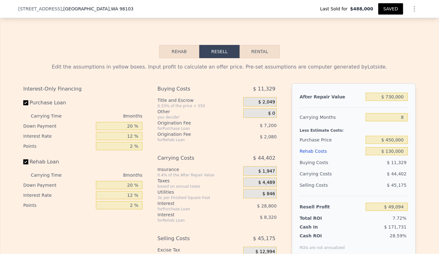
scroll to position [915, 0]
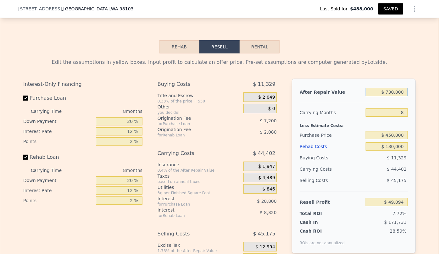
click at [393, 96] on input "$ 730,000" at bounding box center [387, 92] width 42 height 8
type input "$ 73,000"
type input "-$ 565,991"
type input "$ 7,000"
type input "-$ 627,781"
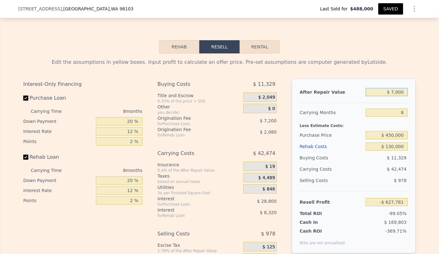
type input "$ 75,000"
type input "-$ 564,119"
type input "$ 750,000"
type input "$ 67,818"
click at [388, 66] on div "Edit the assumptions in yellow boxes. Input profit to calculate an offer price.…" at bounding box center [219, 63] width 393 height 8
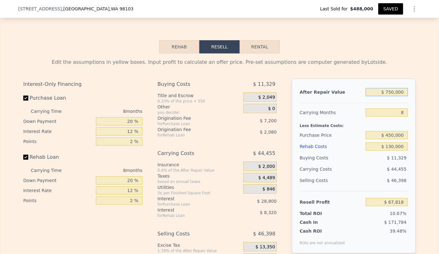
click at [390, 96] on input "$ 750,000" at bounding box center [387, 92] width 42 height 8
type input "$ 70,000"
type input "-$ 568,800"
type input "$ 770,000"
type input "$ 86,543"
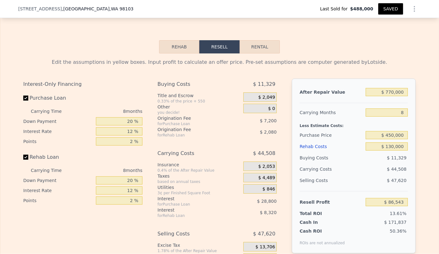
click at [402, 65] on div "Edit the assumptions in yellow boxes. Input profit to calculate an offer price.…" at bounding box center [219, 63] width 393 height 8
click at [390, 96] on input "$ 770,000" at bounding box center [387, 92] width 42 height 8
type input "$ 70,000"
type input "-$ 568,800"
type input "$ 780,000"
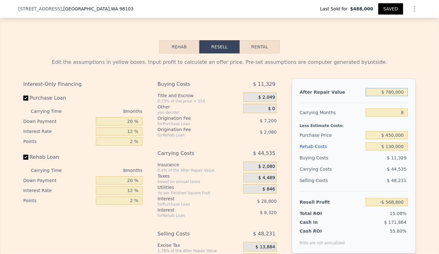
type input "$ 95,905"
type input "$ 780,000"
click at [390, 129] on div "Less Estimate Costs:" at bounding box center [354, 123] width 108 height 11
click at [388, 6] on button "SAVED" at bounding box center [390, 8] width 25 height 11
click at [391, 139] on input "$ 450,000" at bounding box center [387, 135] width 42 height 8
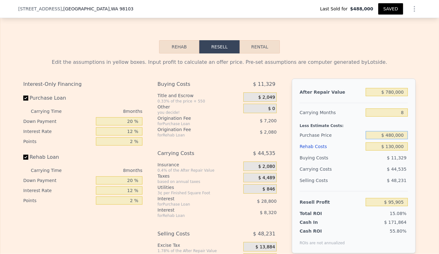
type input "$ 480,000"
click at [356, 186] on div "Selling Costs" at bounding box center [332, 180] width 64 height 11
type input "$ 63,406"
click at [392, 139] on input "$ 480,000" at bounding box center [387, 135] width 42 height 8
type input "$ 450,000"
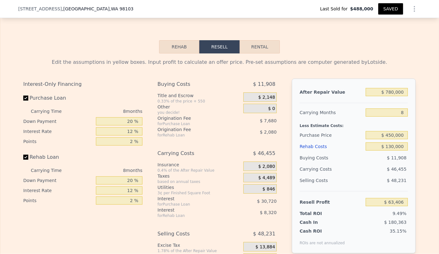
click at [367, 175] on div "$ 46,455" at bounding box center [375, 169] width 66 height 11
type input "$ 95,905"
click at [394, 8] on button "SAVED" at bounding box center [390, 8] width 25 height 11
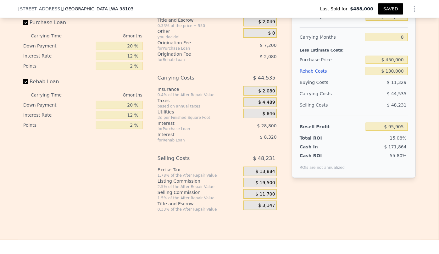
scroll to position [1029, 0]
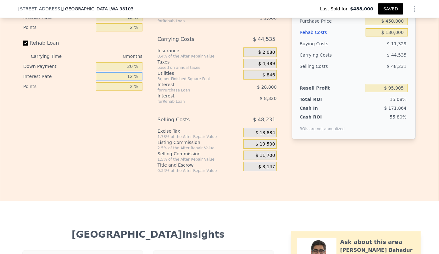
click at [132, 81] on input "12 %" at bounding box center [119, 76] width 47 height 8
type input "1 %"
type input "$ 103,529"
type input "11 %"
type input "$ 96,601"
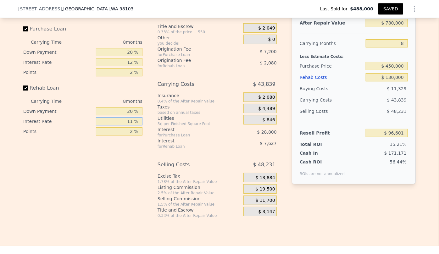
scroll to position [972, 0]
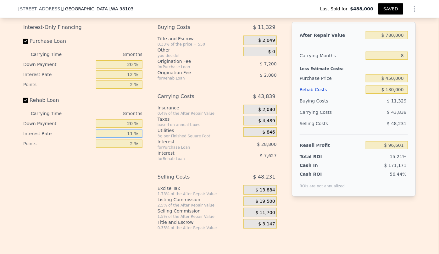
type input "11 %"
click at [132, 79] on input "12 %" at bounding box center [119, 74] width 47 height 8
type input "1 %"
type input "$ 123,001"
type input "11 %"
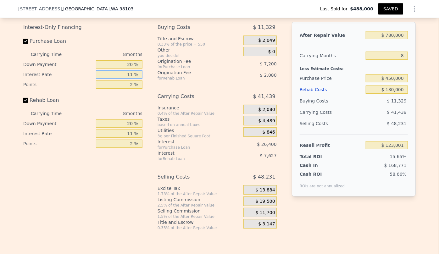
type input "$ 99,001"
type input "1 %"
type input "$ 123,001"
type input "12 %"
type input "$ 96,601"
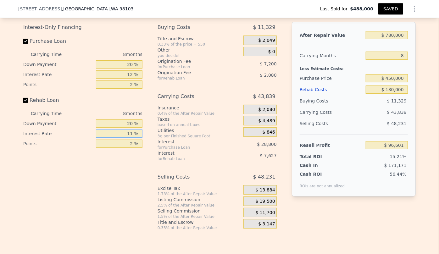
click at [131, 138] on input "11 %" at bounding box center [119, 134] width 47 height 8
type input "1 %"
type input "$ 103,529"
type input "12 %"
type input "$ 95,905"
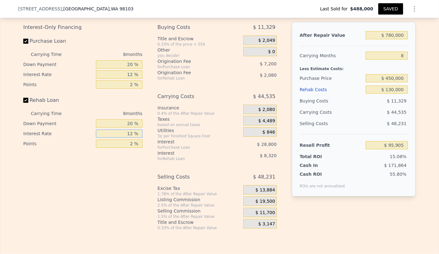
type input "12 %"
click at [392, 7] on button "SAVED" at bounding box center [390, 8] width 25 height 11
click at [388, 9] on button "SAVED" at bounding box center [390, 8] width 25 height 11
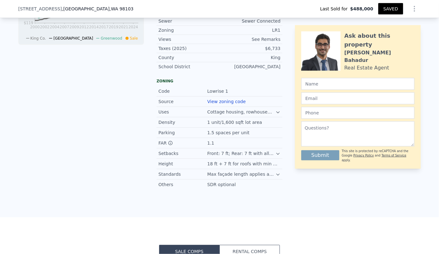
scroll to position [286, 0]
click at [211, 105] on link "View zoning code" at bounding box center [226, 102] width 38 height 5
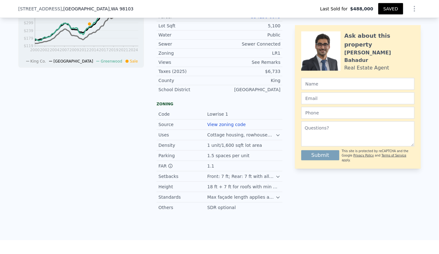
scroll to position [257, 0]
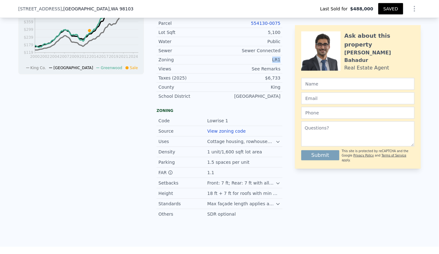
drag, startPoint x: 272, startPoint y: 64, endPoint x: 282, endPoint y: 64, distance: 9.8
click at [282, 64] on div "LISTING & SALE HISTORY Sold 0 $ 488,000 May 27, 2025 Sold 0 $ 250,000 Jul 28, 2…" at bounding box center [219, 64] width 403 height 309
copy div "LR1"
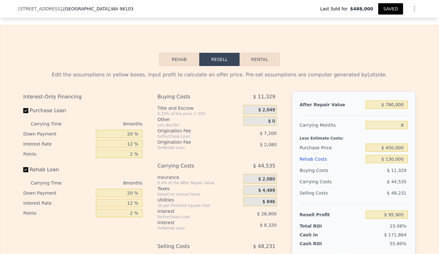
scroll to position [915, 0]
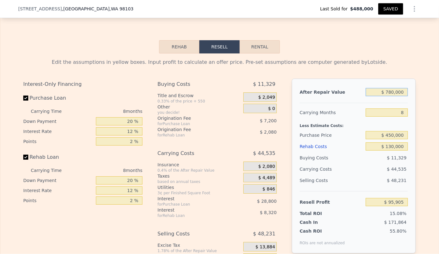
click at [391, 96] on input "$ 780,000" at bounding box center [387, 92] width 42 height 8
type input "$ 70,000"
type input "-$ 568,800"
type input "$ 750,000"
type input "$ 67,818"
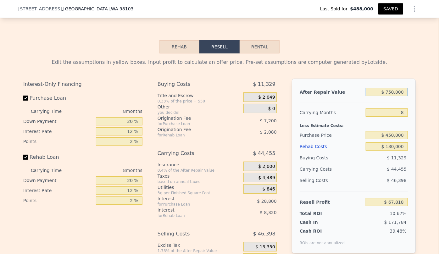
type input "$ 750,000"
click at [388, 66] on div "Edit the assumptions in yellow boxes. Input profit to calculate an offer price.…" at bounding box center [219, 63] width 393 height 8
click at [390, 139] on input "$ 450,000" at bounding box center [387, 135] width 42 height 8
click at [391, 139] on input "$ 450,000" at bounding box center [387, 135] width 42 height 8
type input "$ 440,000"
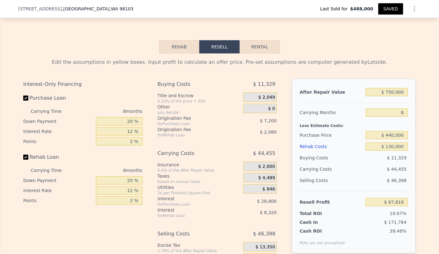
click at [366, 171] on div "$ 44,455" at bounding box center [375, 169] width 66 height 11
type input "$ 78,652"
click at [392, 139] on input "$ 440,000" at bounding box center [387, 135] width 42 height 8
type input "$ 430,000"
click at [366, 185] on div "$ 46,398" at bounding box center [387, 180] width 42 height 11
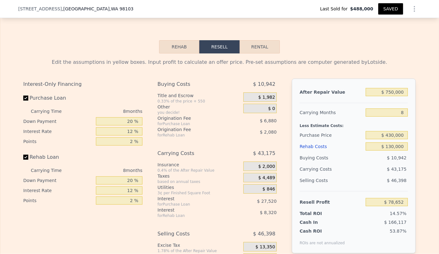
type input "$ 89,485"
click at [391, 151] on input "$ 130,000" at bounding box center [387, 147] width 42 height 8
type input "$ 10,000"
type input "$ 219,085"
type input "$ 140,000"
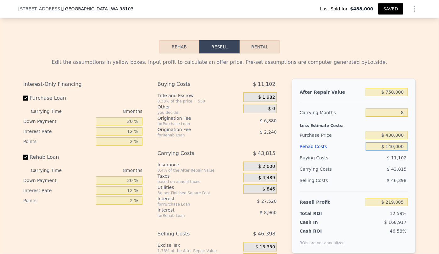
type input "$ 78,685"
type input "$ 10,000"
type input "$ 219,085"
type input "$ 130,000"
type input "$ 89,485"
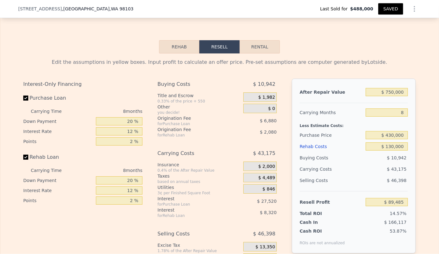
click at [374, 175] on div "$ 43,175" at bounding box center [375, 169] width 66 height 11
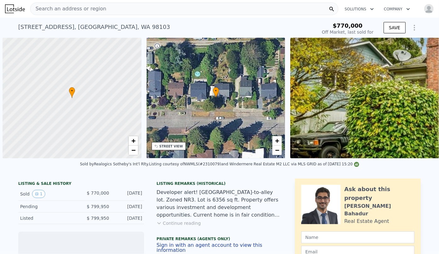
scroll to position [0, 3]
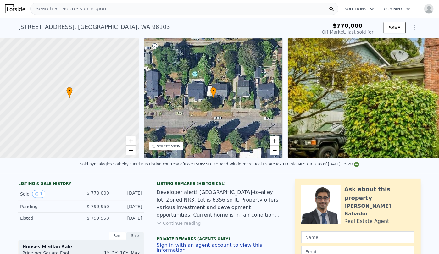
type input "-$ 826,635"
type input "$ 761,000"
type input "-$ 121,287"
